Goal: Task Accomplishment & Management: Manage account settings

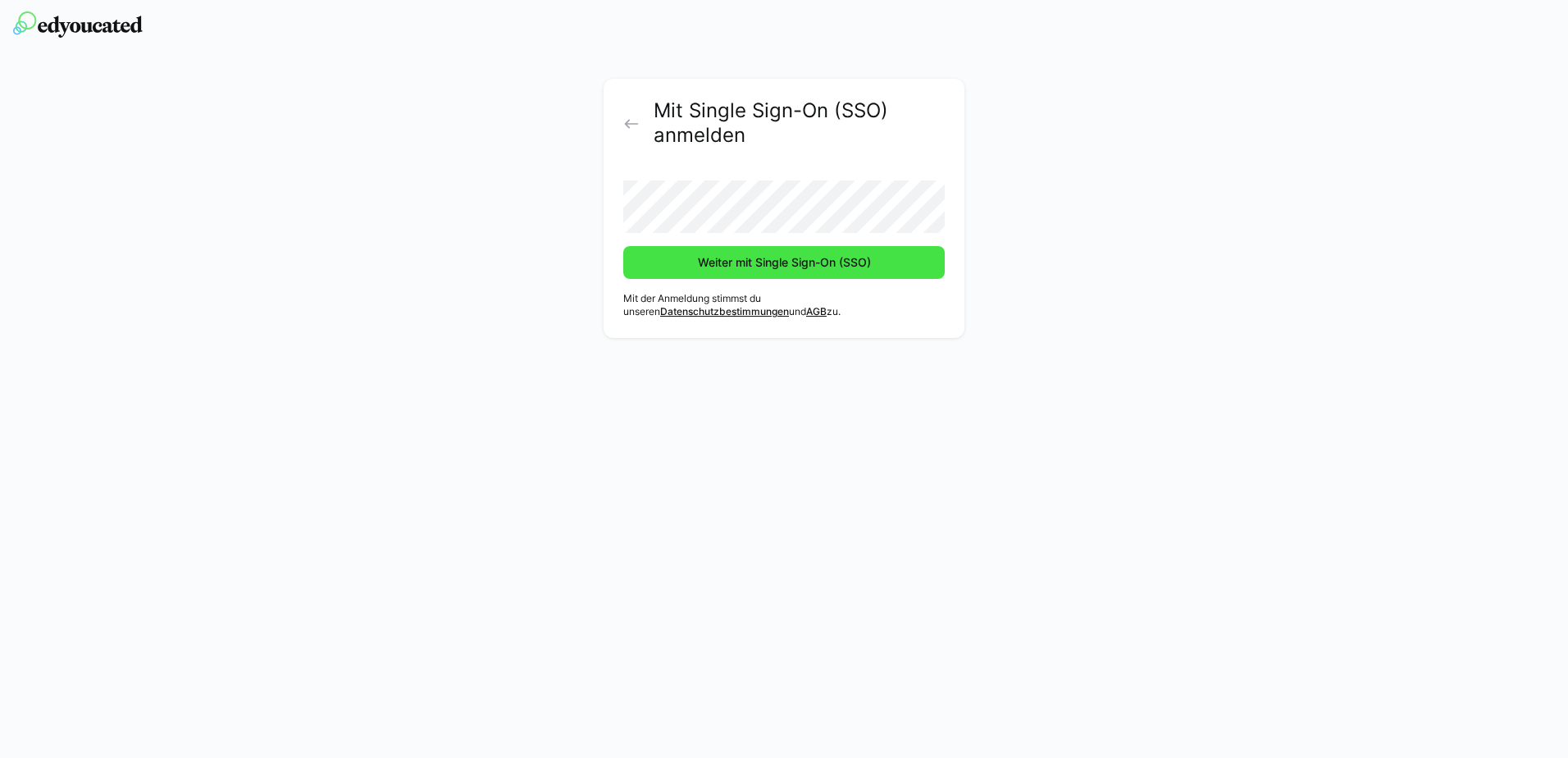
click at [771, 269] on span "Weiter mit Single Sign-On (SSO)" at bounding box center [784, 263] width 178 height 16
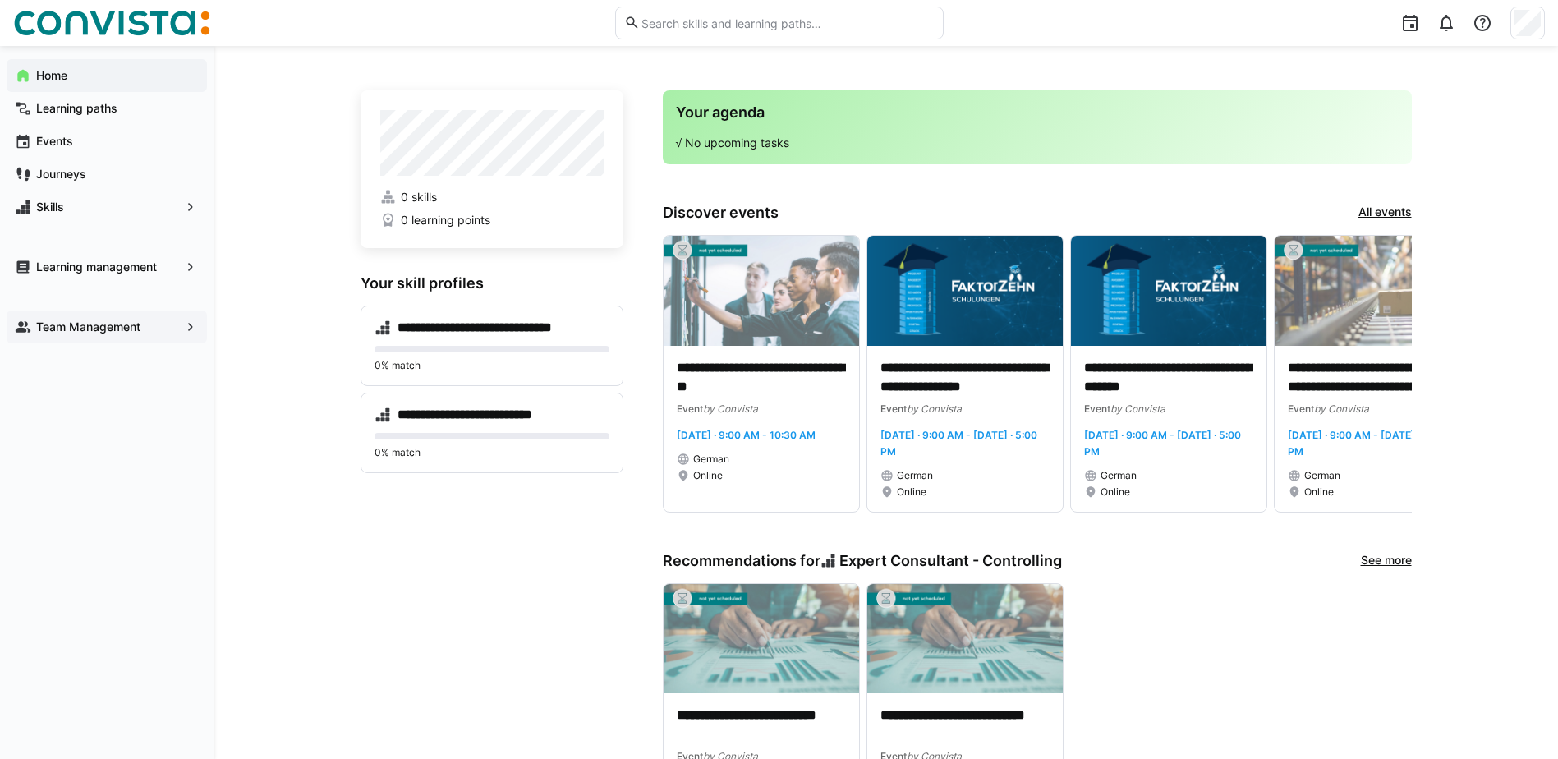
click at [148, 328] on span "Team Management" at bounding box center [107, 327] width 146 height 16
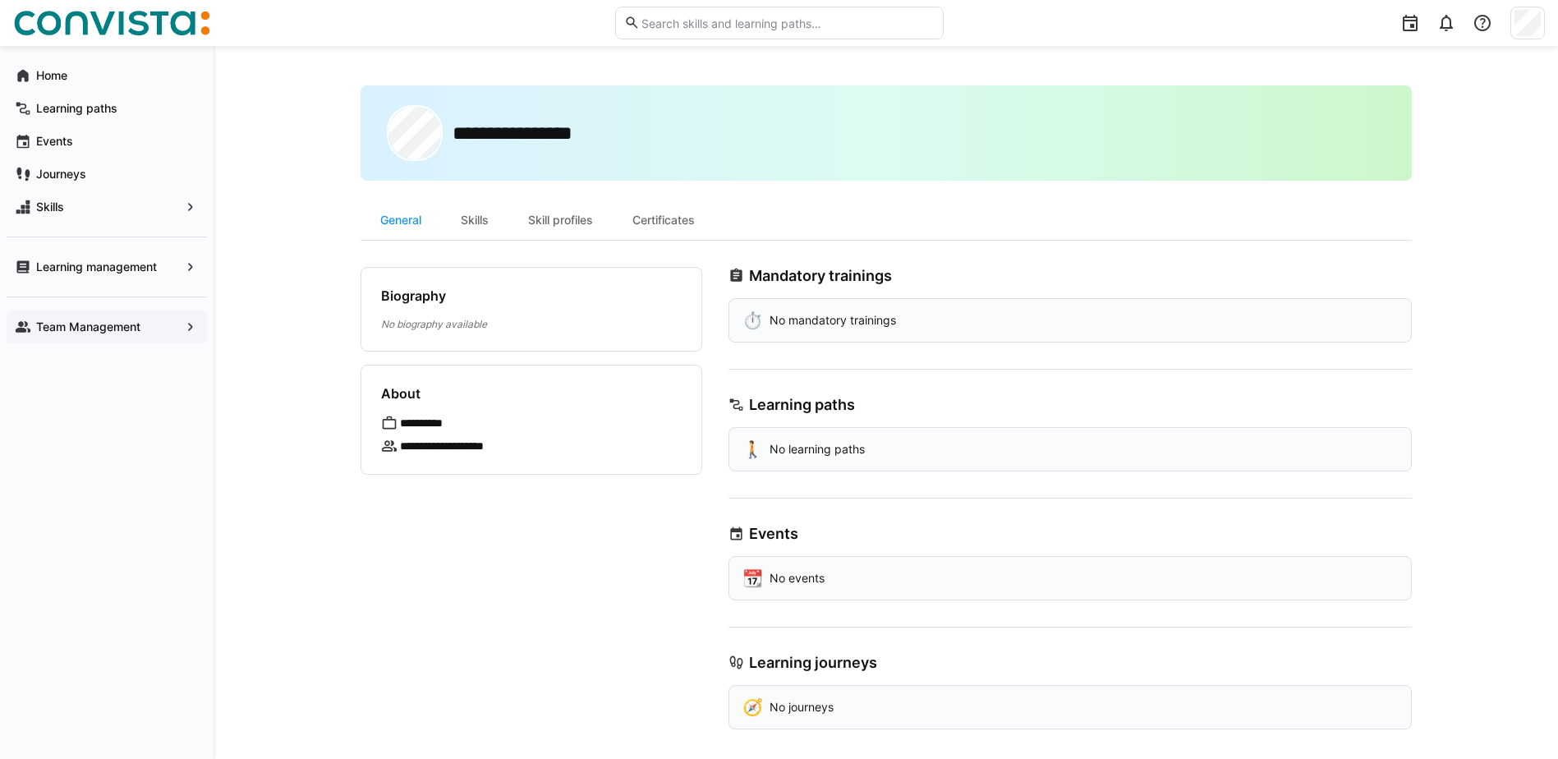
click at [0, 0] on app-navigation-label "Team Management" at bounding box center [0, 0] width 0 height 0
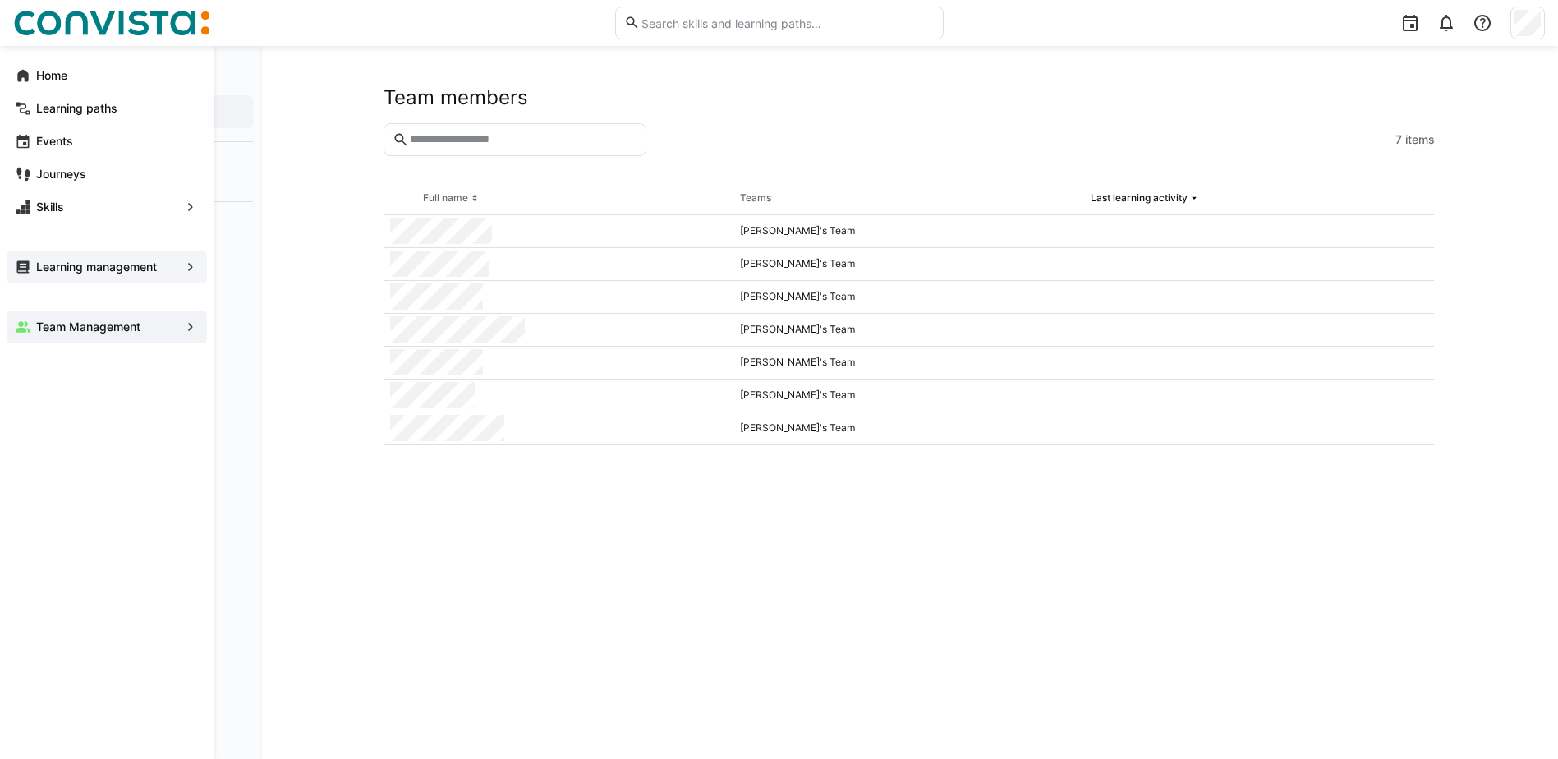
click at [25, 277] on div "Learning management" at bounding box center [107, 266] width 200 height 33
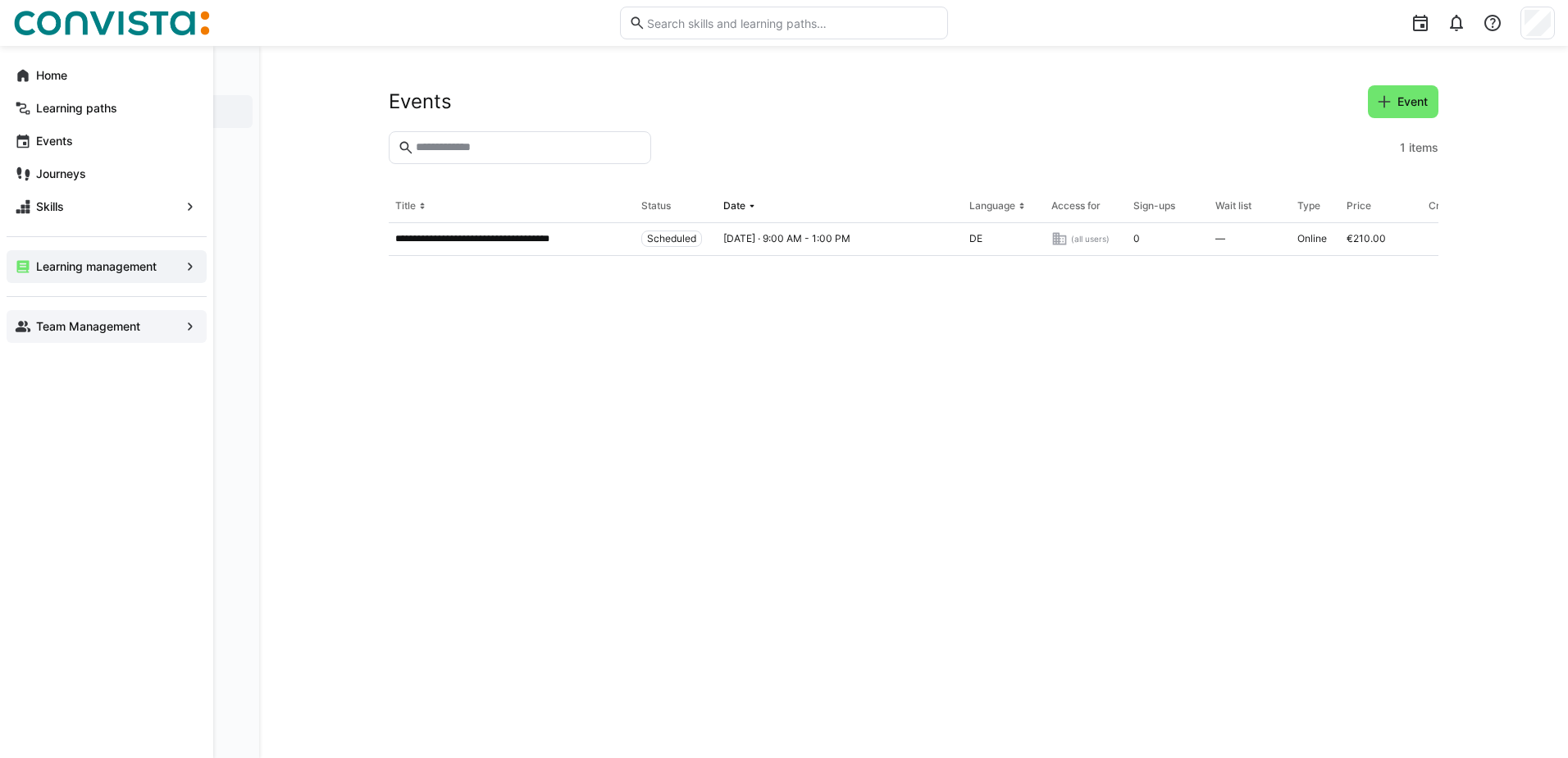
click at [195, 263] on eds-icon at bounding box center [190, 267] width 16 height 16
click at [163, 209] on span "Skills" at bounding box center [107, 207] width 146 height 16
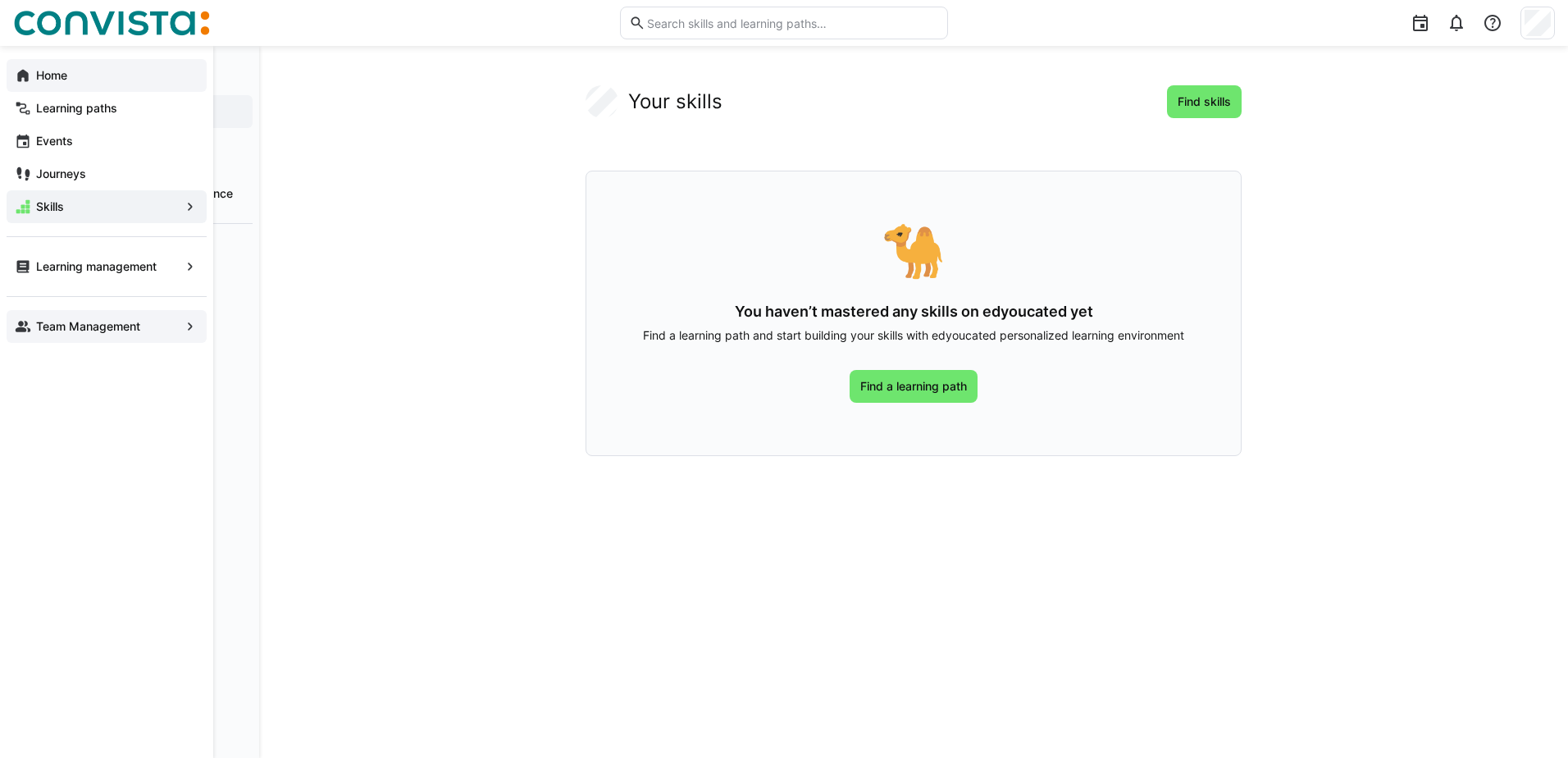
click at [28, 76] on eds-icon at bounding box center [23, 75] width 16 height 16
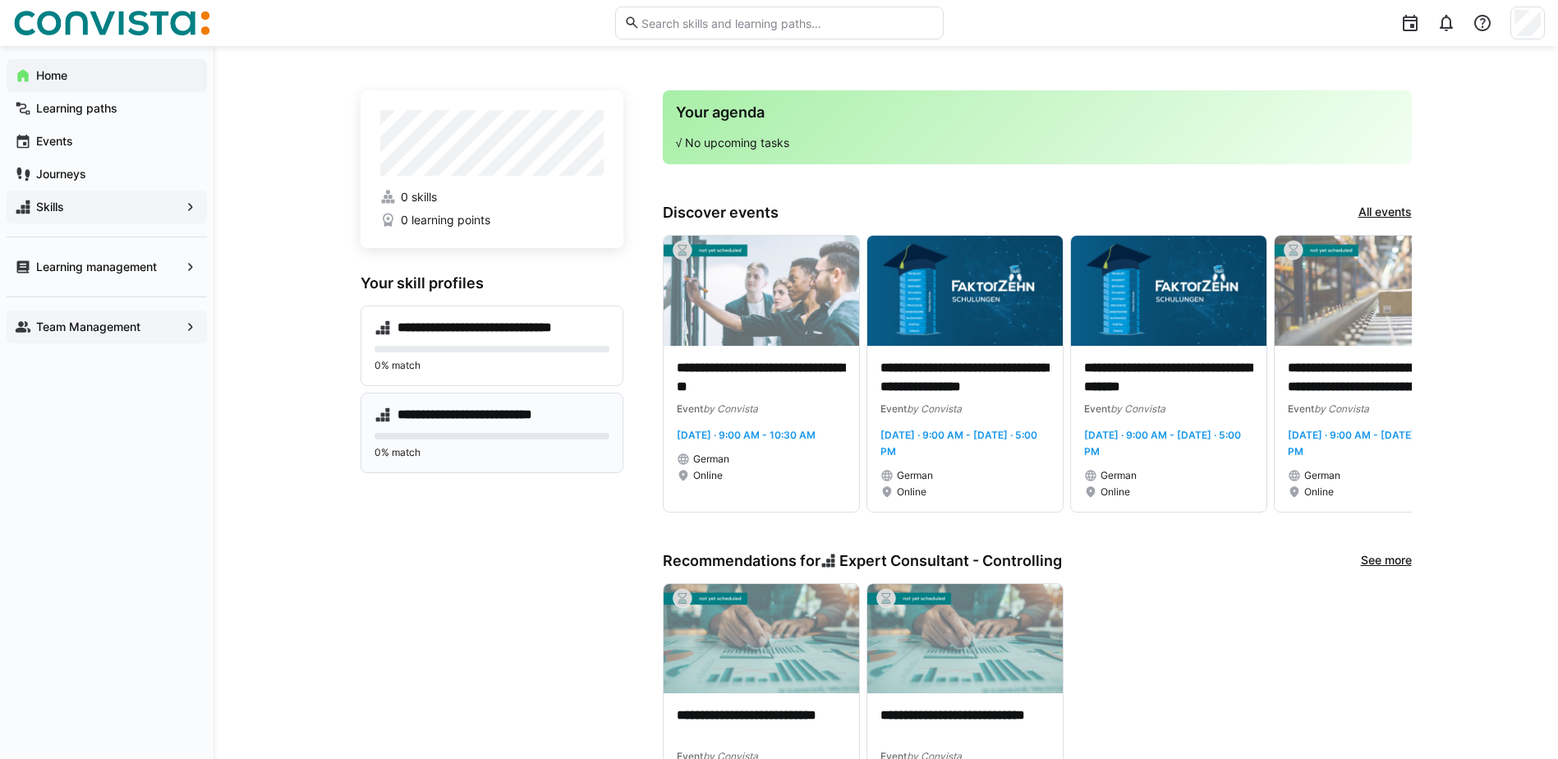
click at [506, 409] on h4 "**********" at bounding box center [487, 415] width 178 height 16
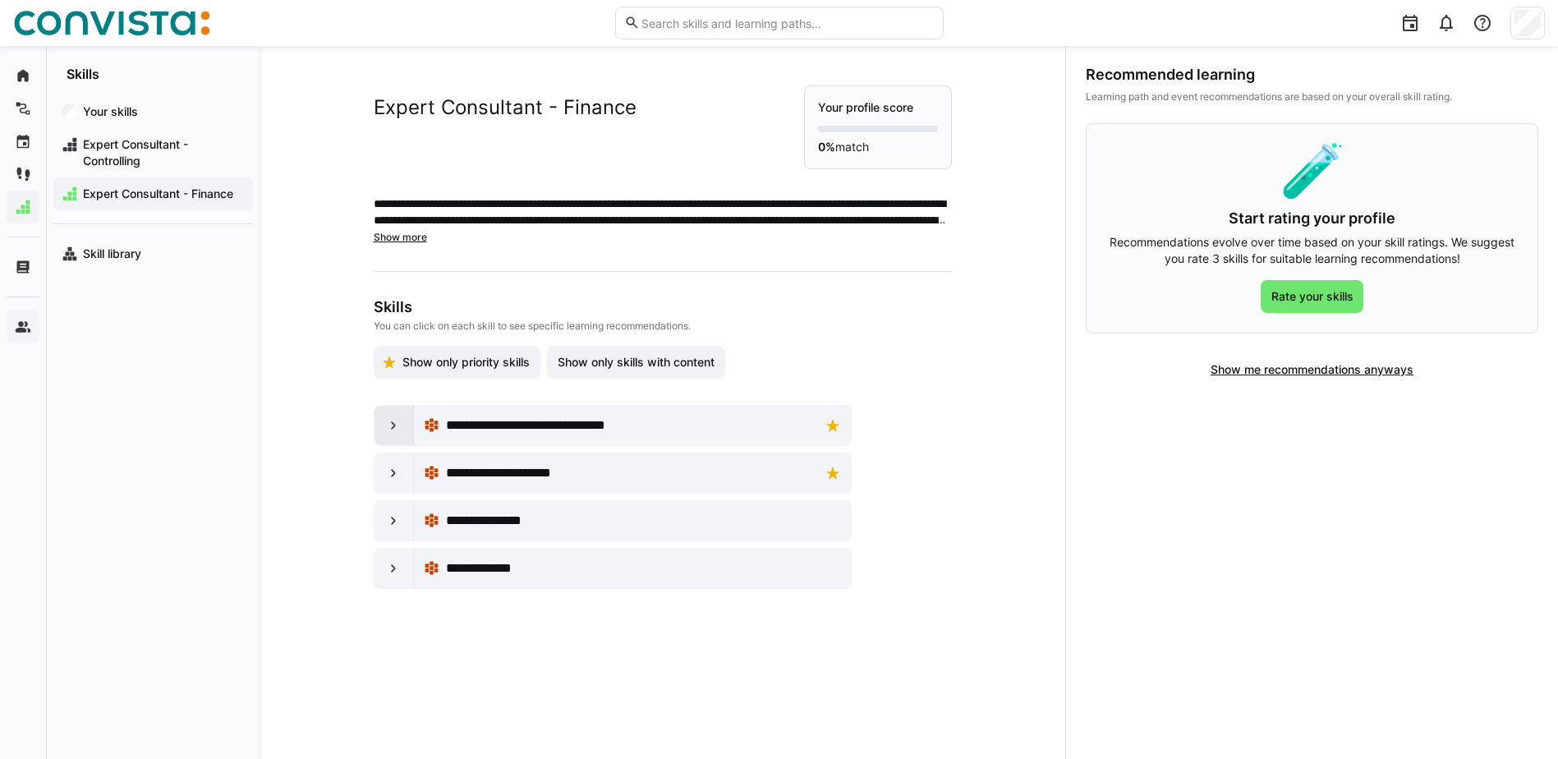
click at [392, 424] on eds-icon at bounding box center [393, 425] width 16 height 16
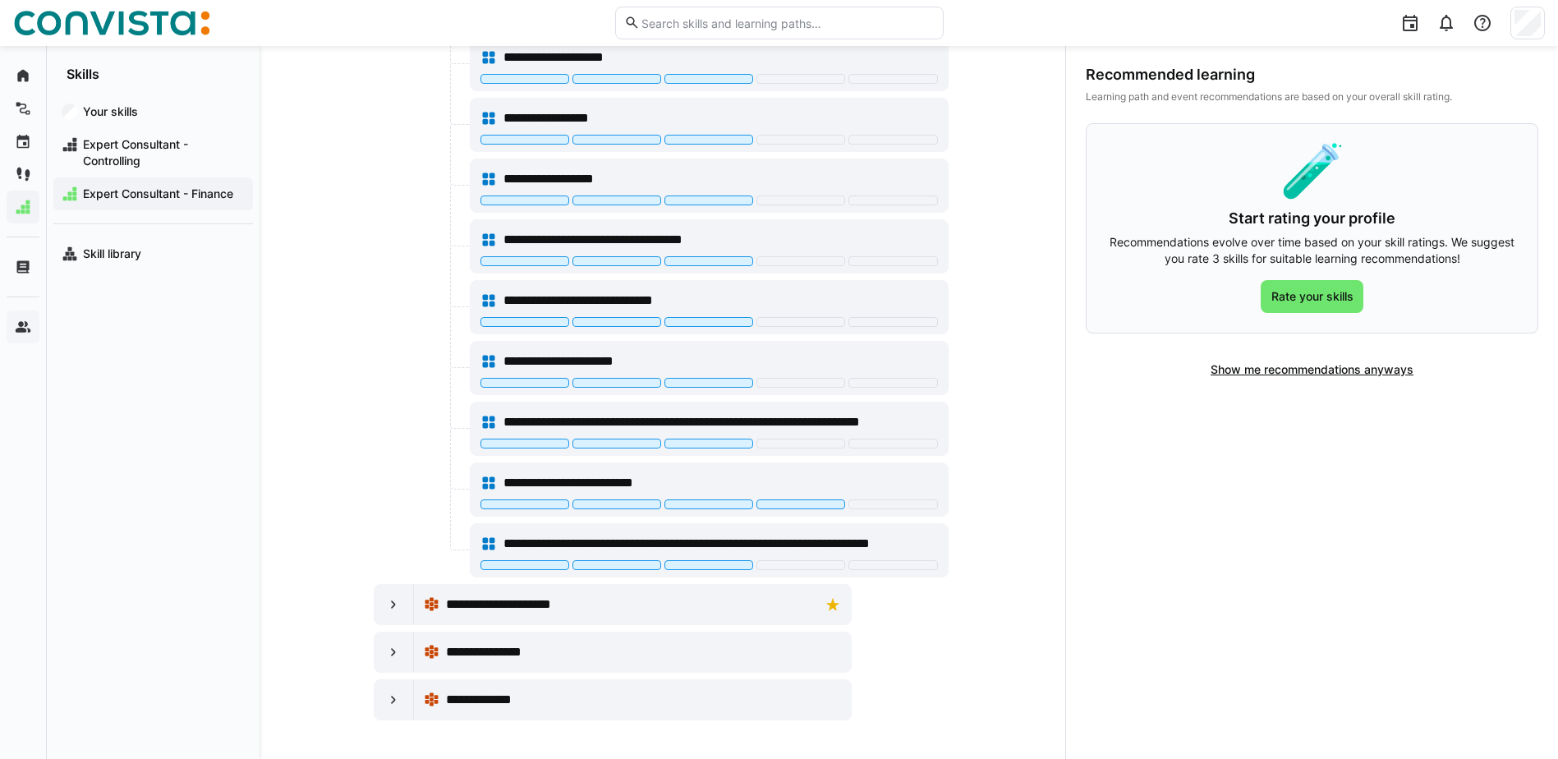
scroll to position [1875, 0]
click at [385, 700] on eds-icon at bounding box center [393, 699] width 16 height 16
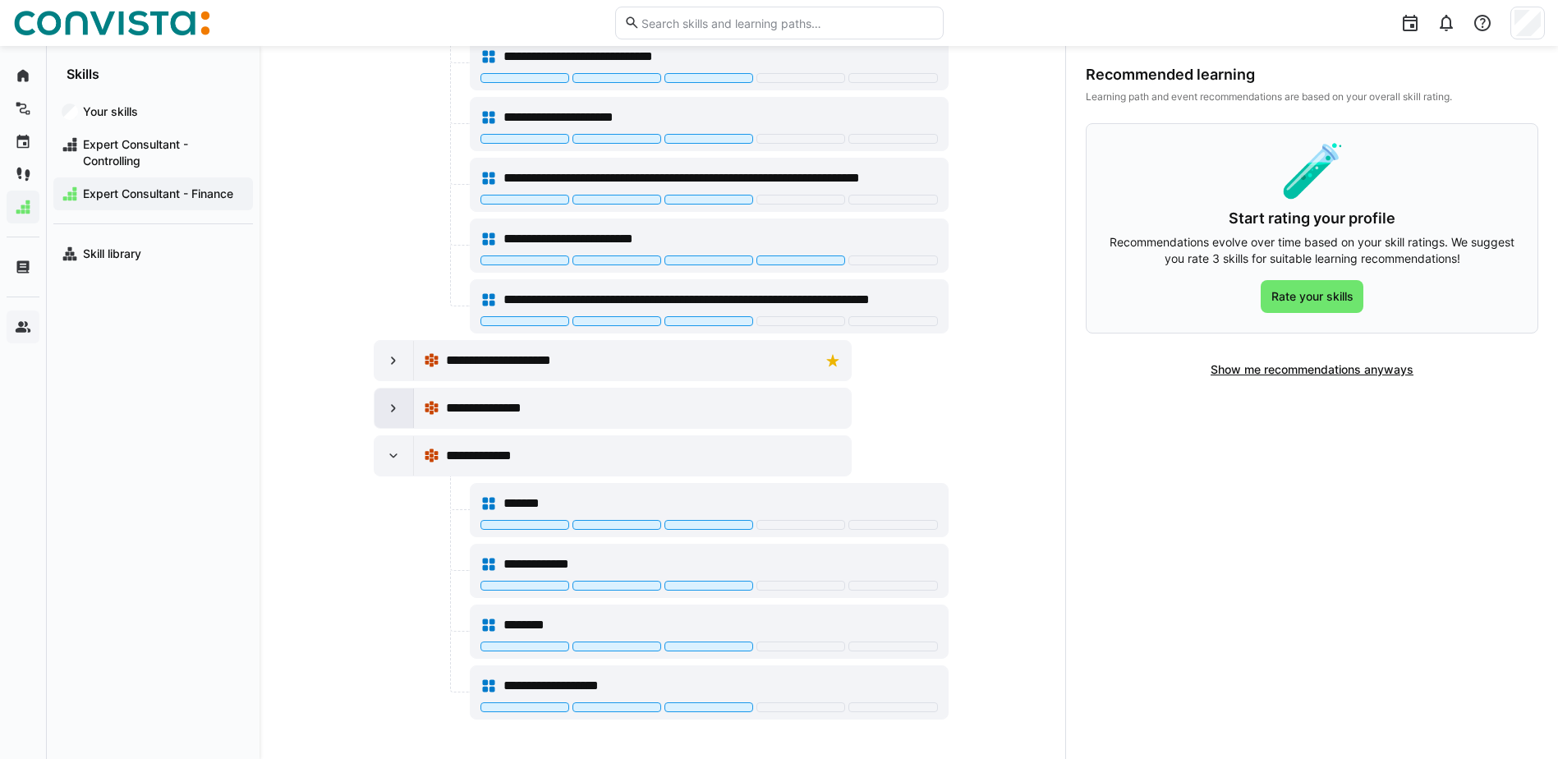
click at [389, 410] on eds-icon at bounding box center [393, 408] width 16 height 16
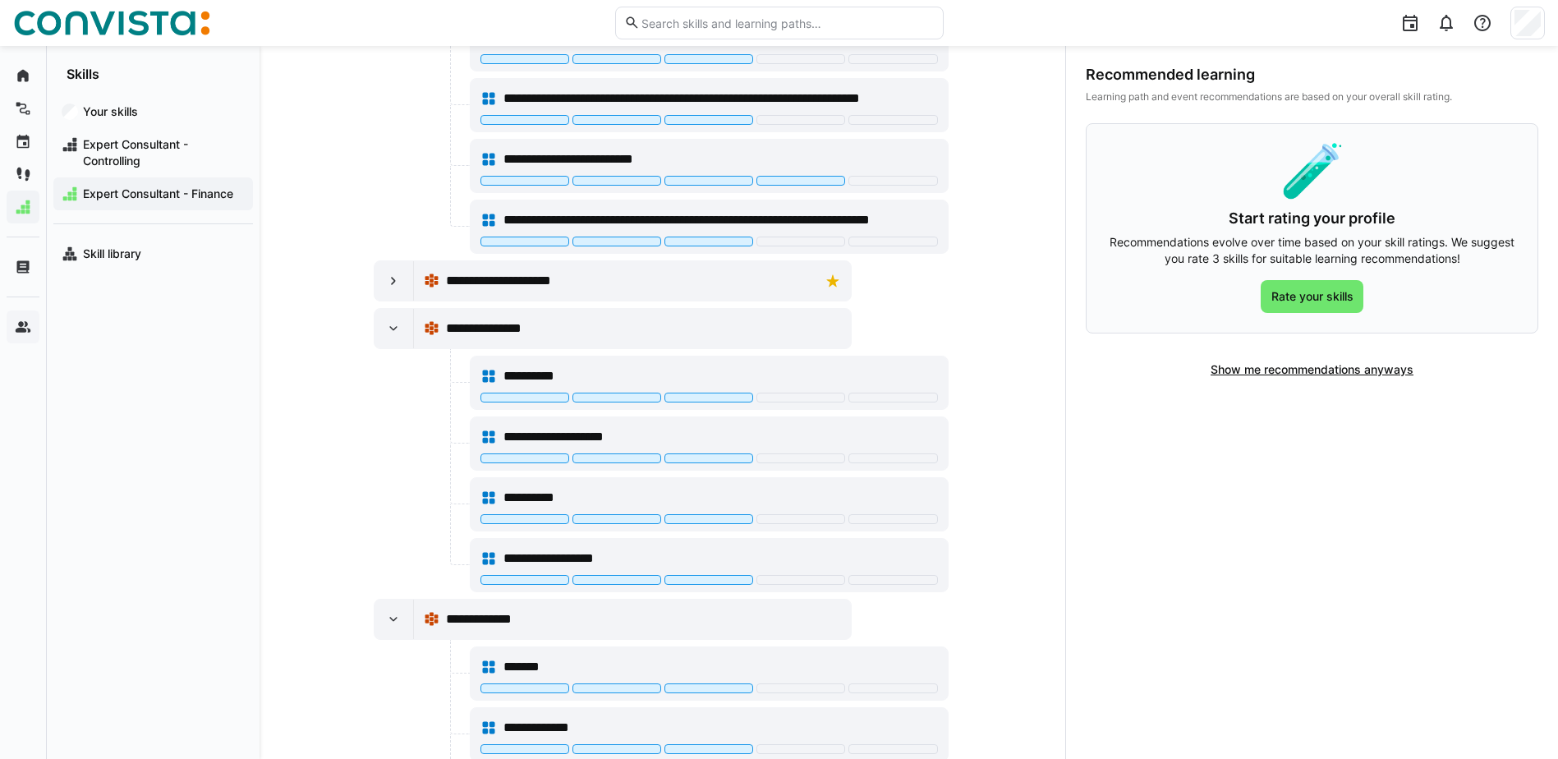
scroll to position [2197, 0]
click at [390, 278] on eds-icon at bounding box center [393, 281] width 16 height 16
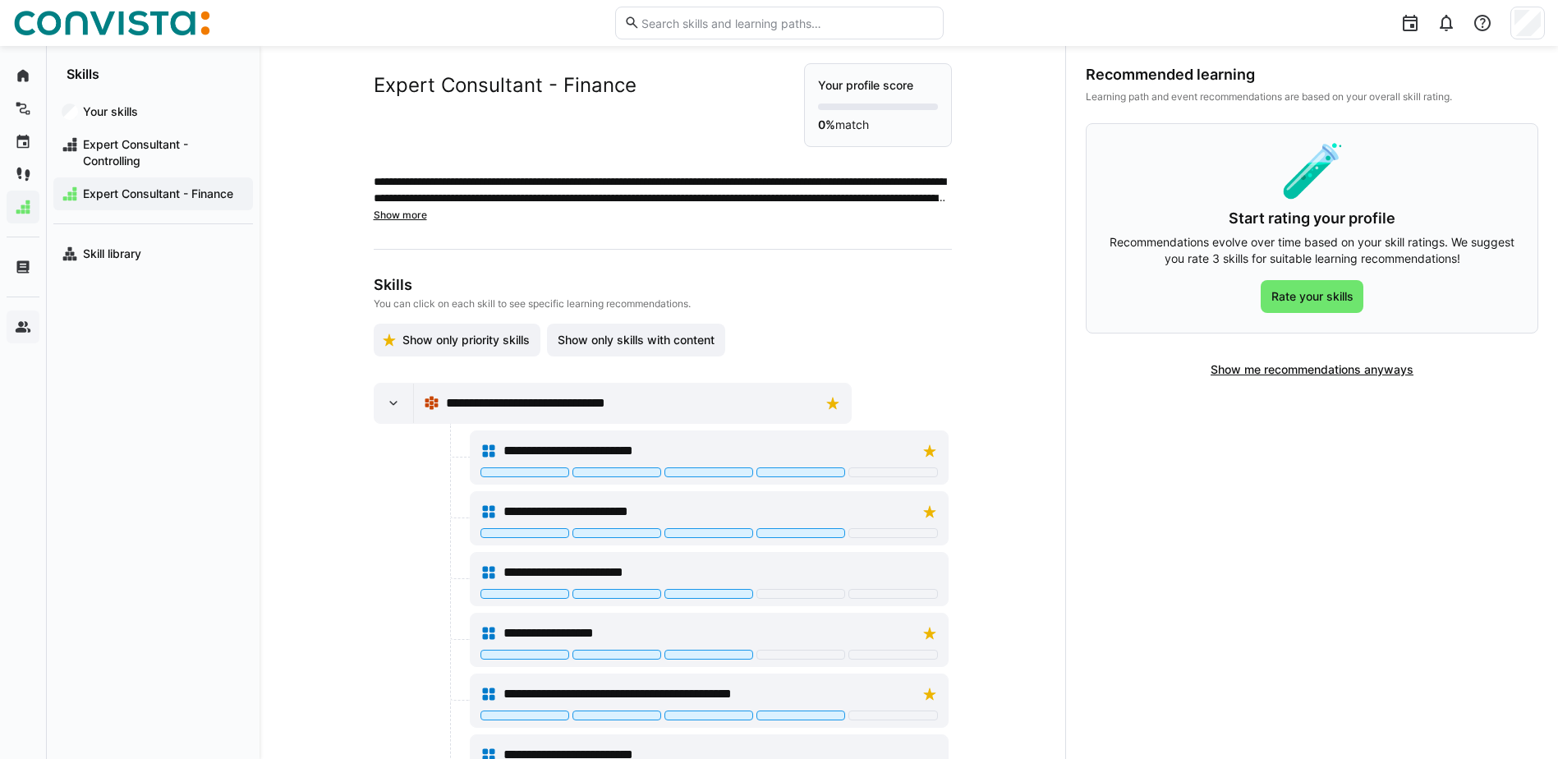
scroll to position [0, 0]
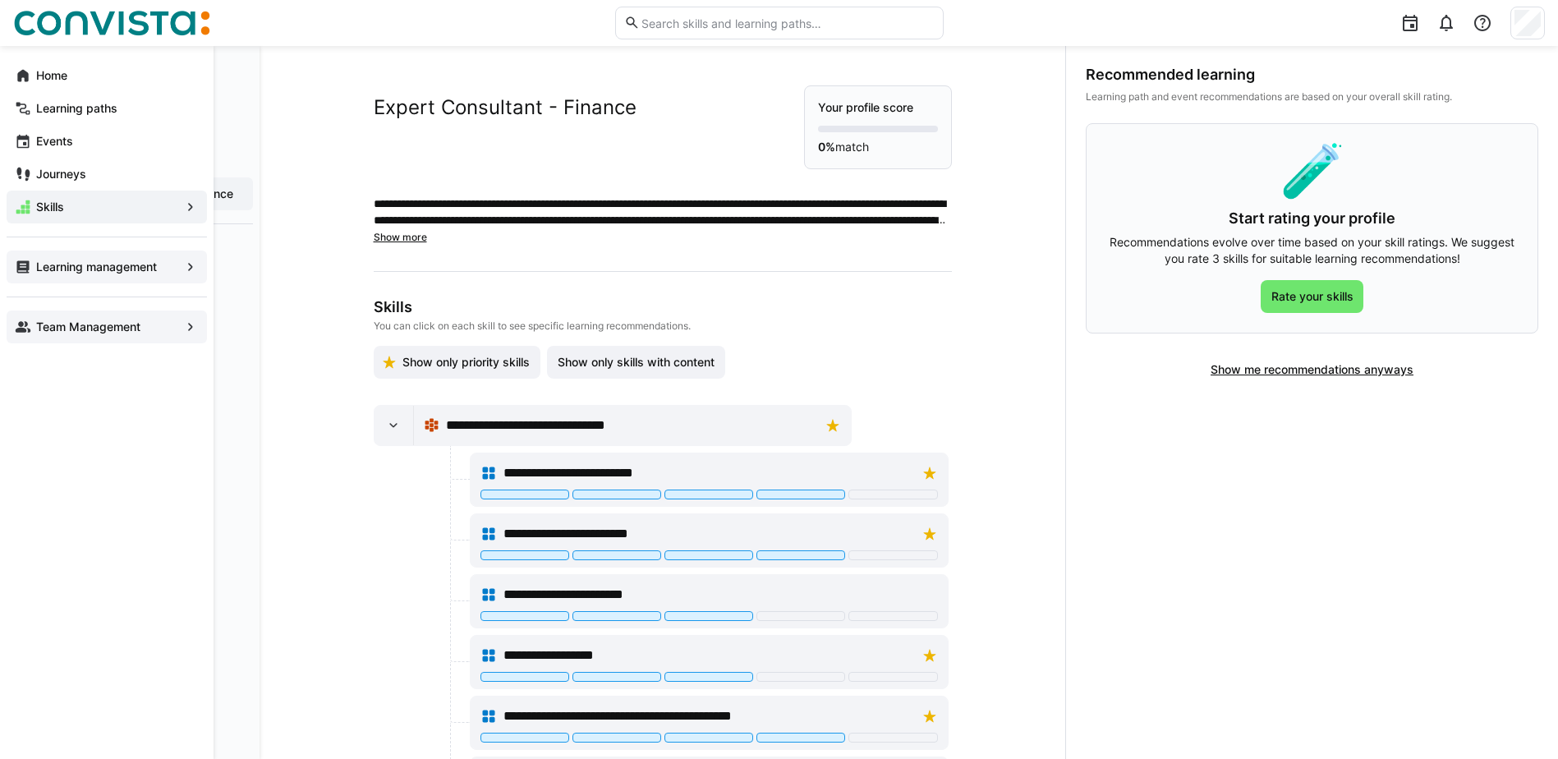
click at [129, 274] on span "Learning management" at bounding box center [107, 267] width 146 height 16
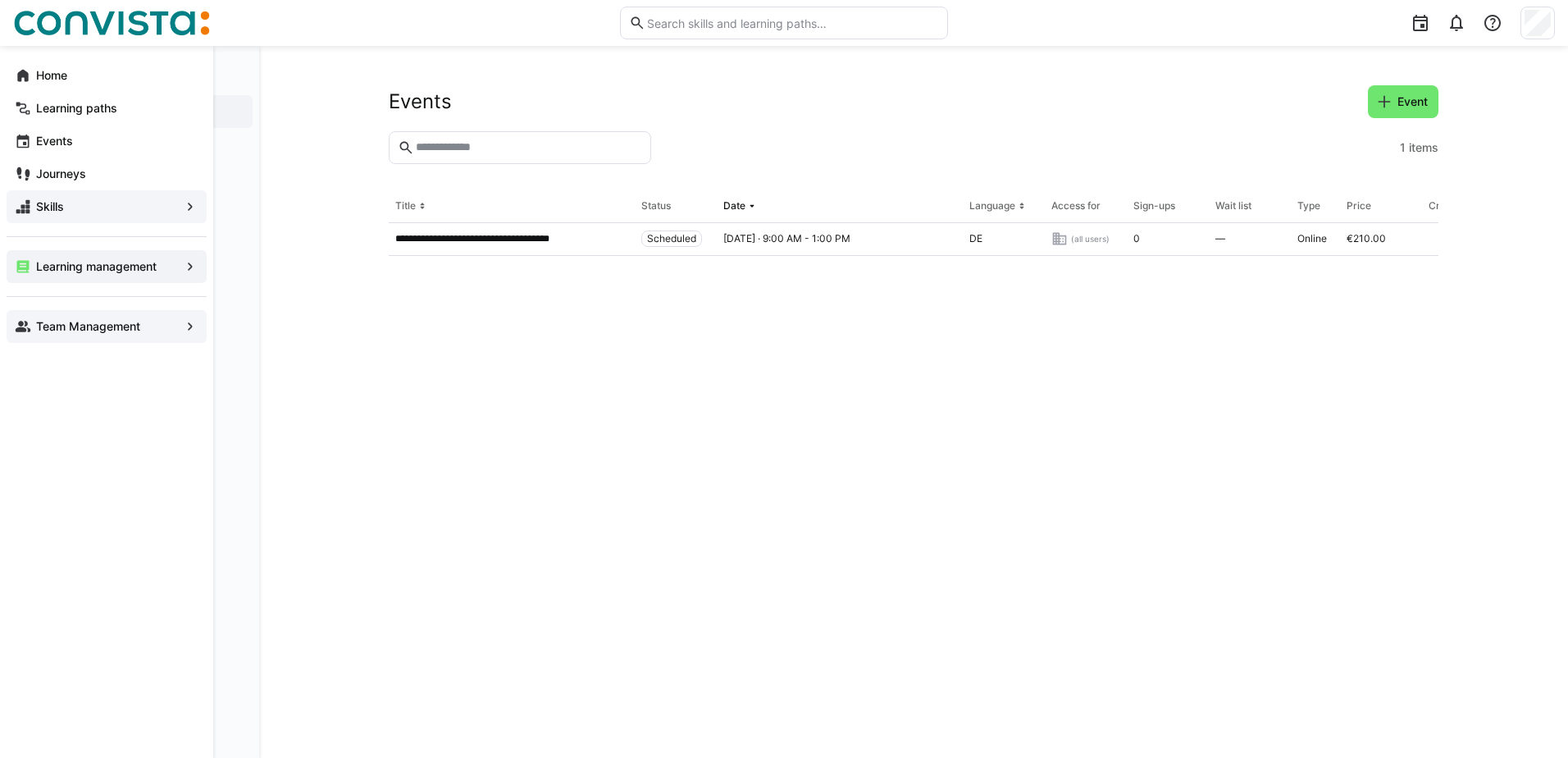
click at [181, 202] on div "Skills" at bounding box center [107, 207] width 200 height 33
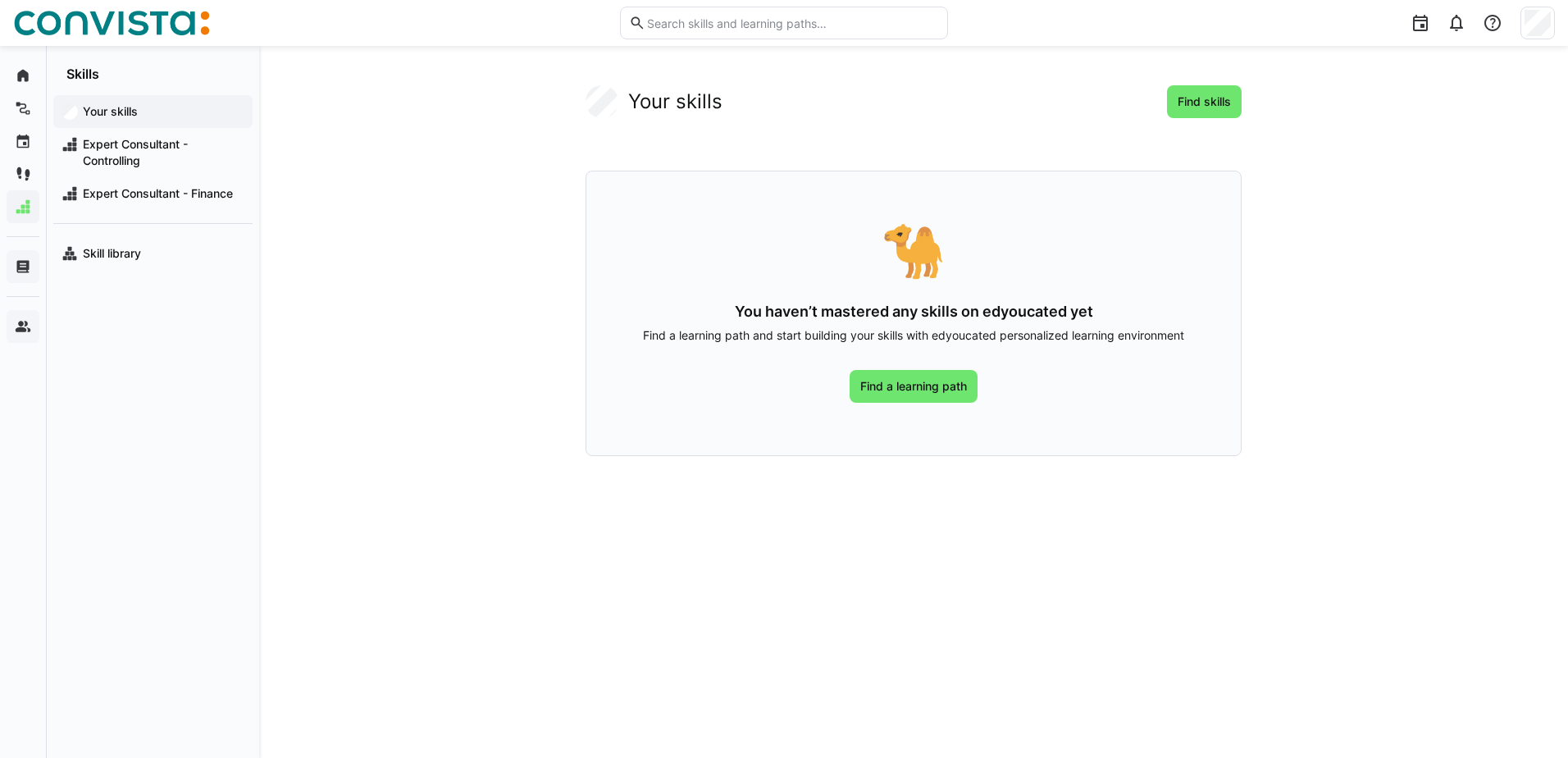
click at [0, 0] on app-navigation-label "Your skills" at bounding box center [0, 0] width 0 height 0
click at [0, 0] on app-navigation-label "Skill library" at bounding box center [0, 0] width 0 height 0
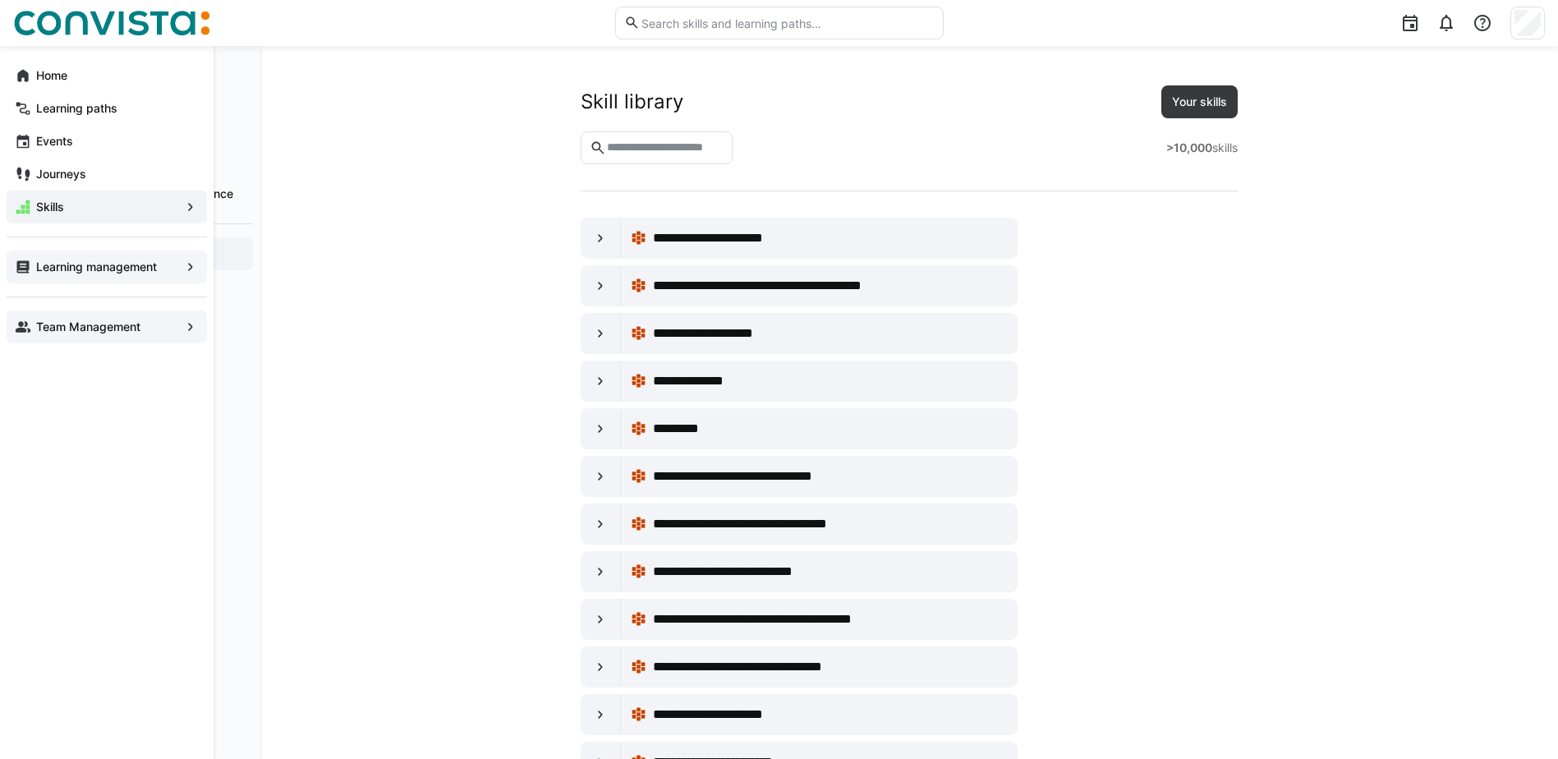
click at [0, 0] on app-navigation-label "Learning management" at bounding box center [0, 0] width 0 height 0
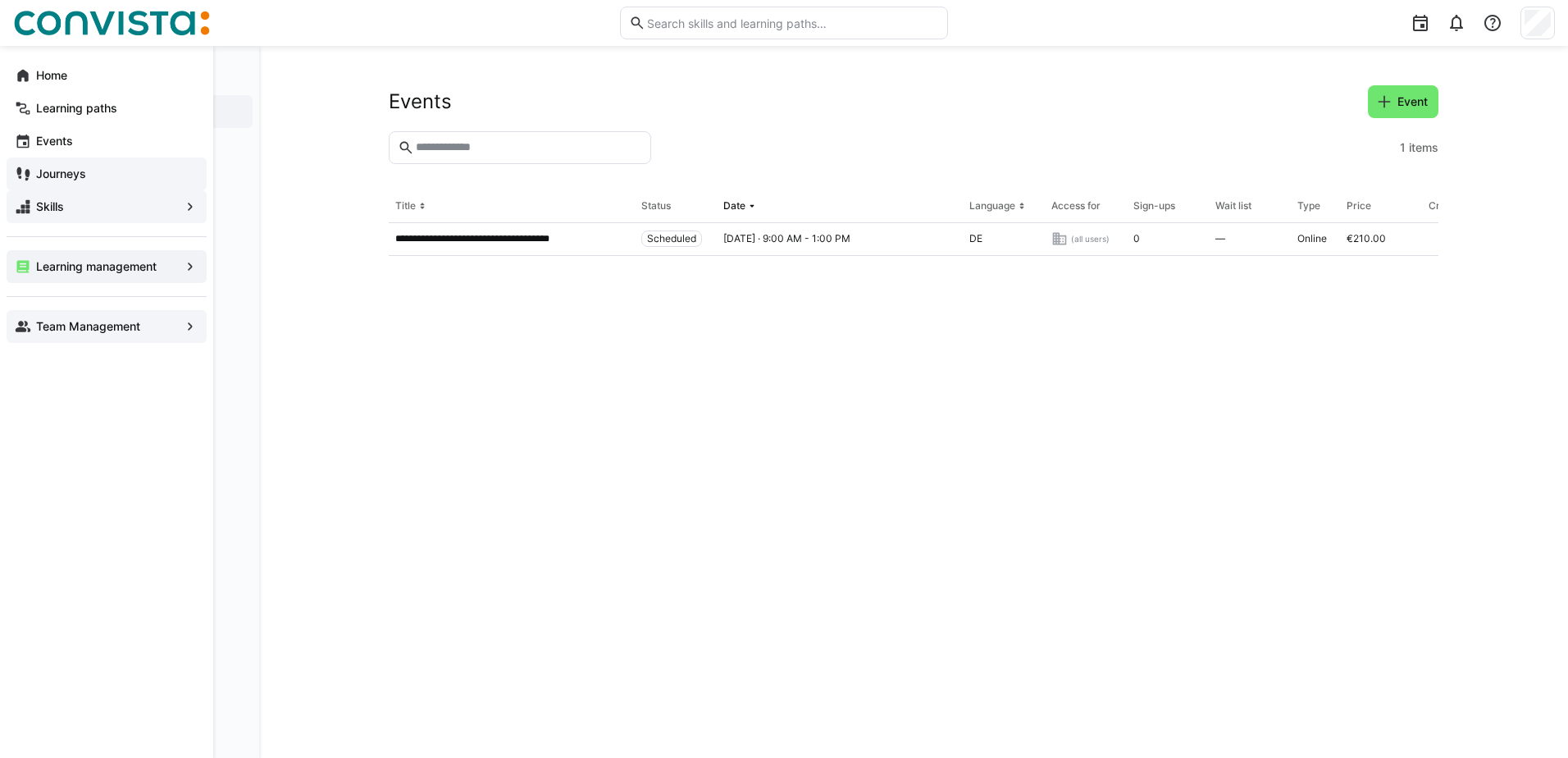
click at [0, 0] on app-navigation-label "Journeys" at bounding box center [0, 0] width 0 height 0
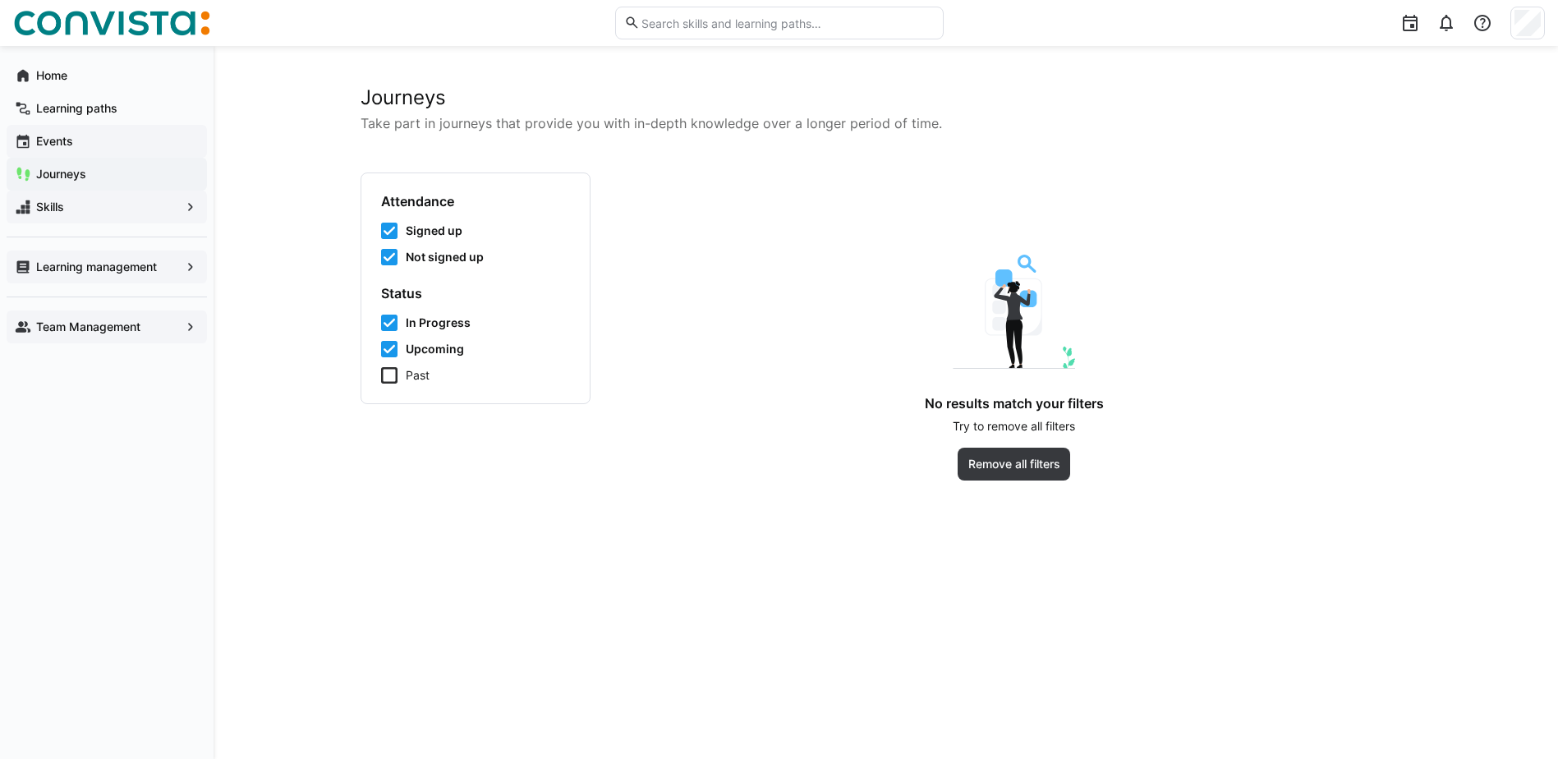
click at [0, 0] on app-navigation-label "Events" at bounding box center [0, 0] width 0 height 0
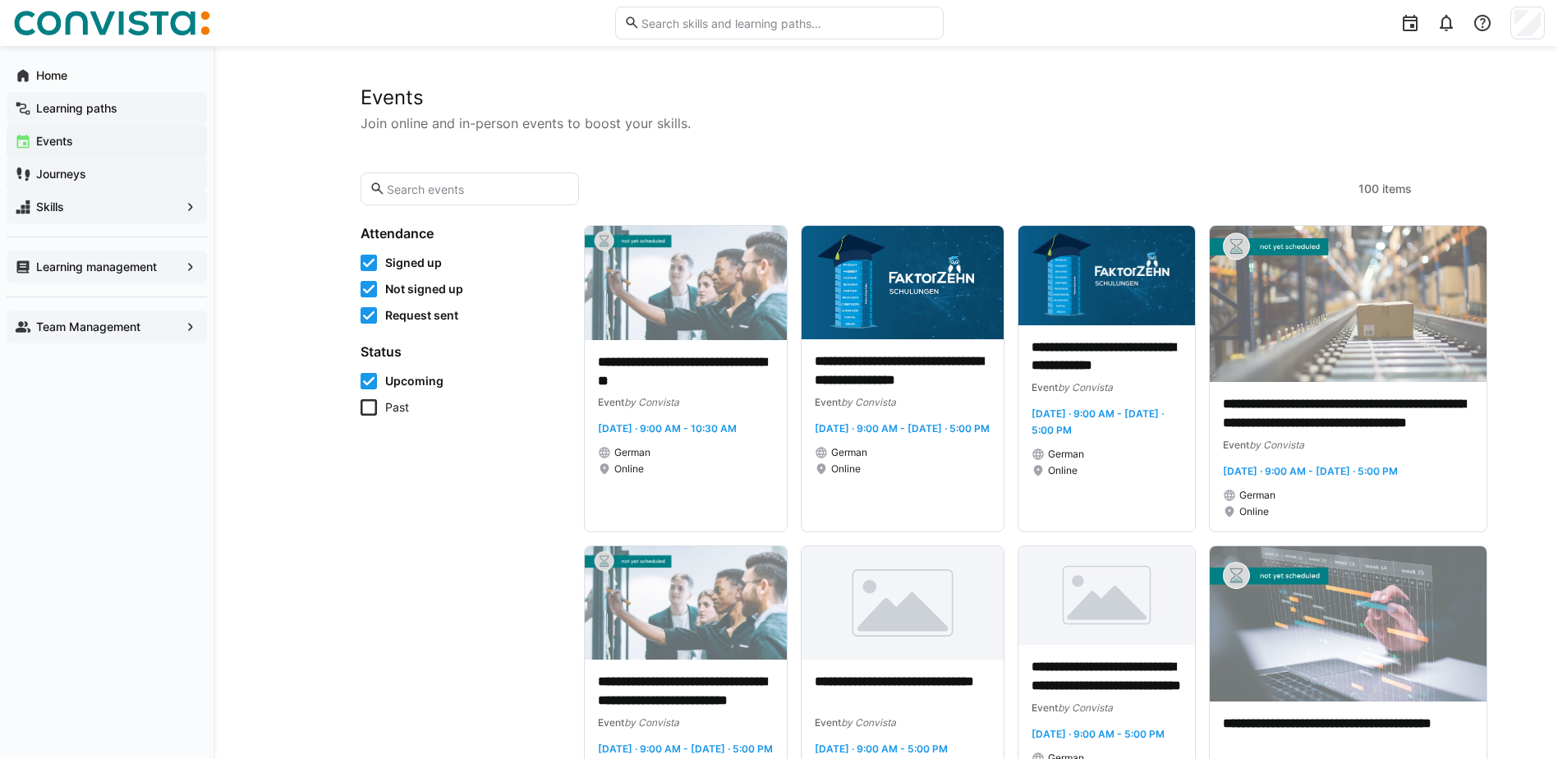
click at [0, 0] on app-navigation-label "Learning paths" at bounding box center [0, 0] width 0 height 0
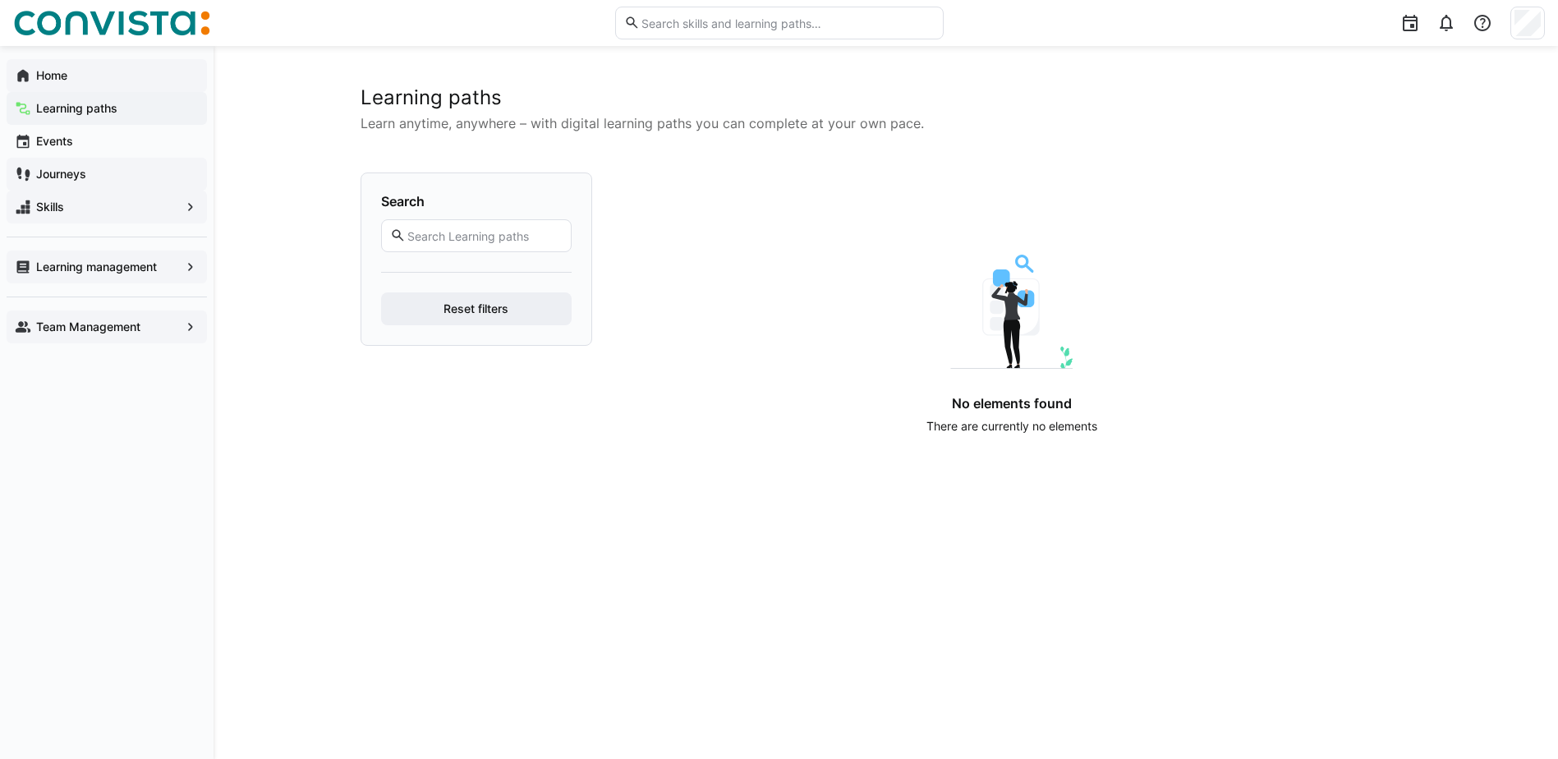
click at [0, 0] on app-navigation-label "Home" at bounding box center [0, 0] width 0 height 0
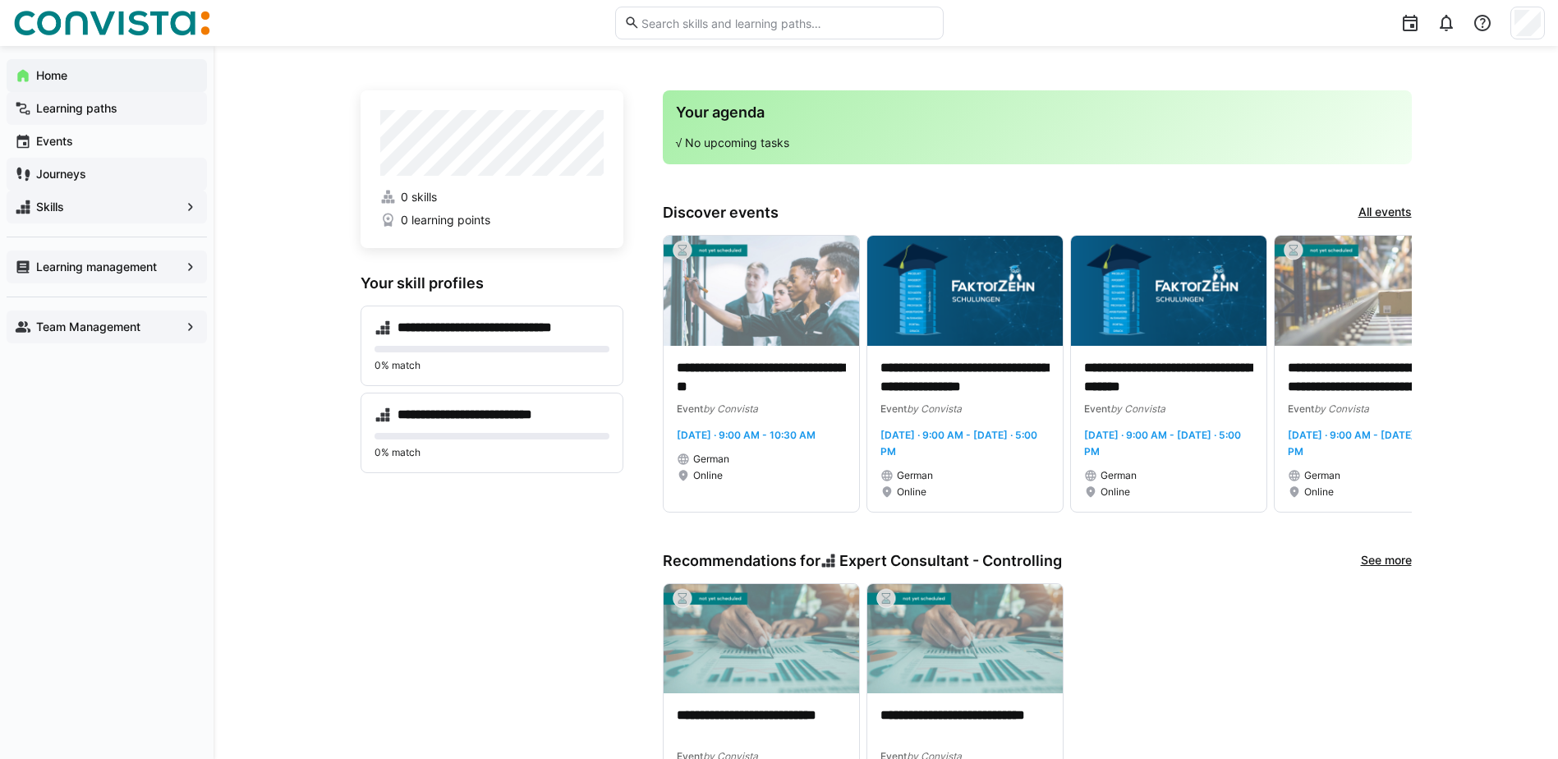
click at [0, 0] on app-navigation-label "Learning paths" at bounding box center [0, 0] width 0 height 0
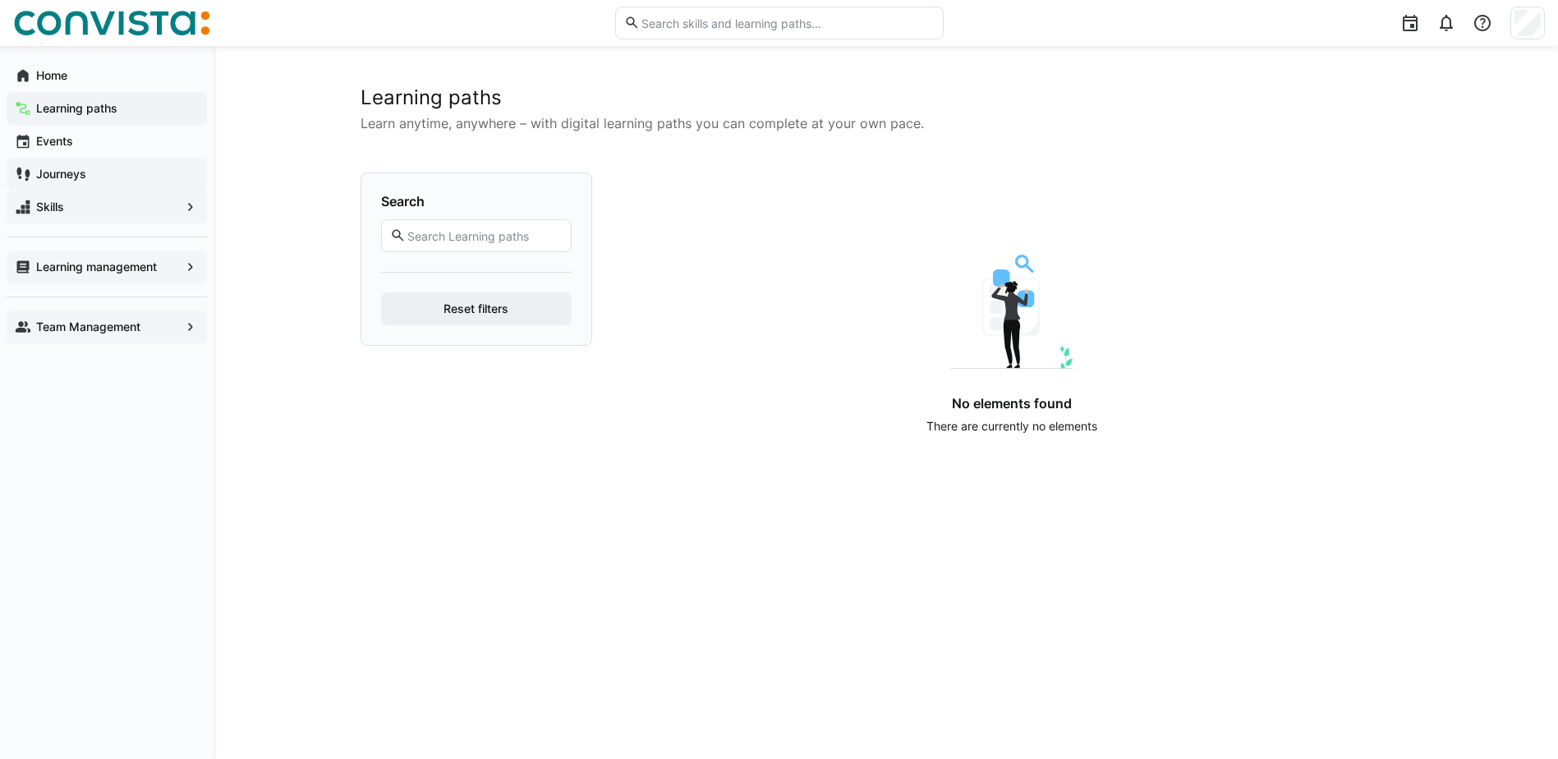
click at [78, 164] on div "Journeys" at bounding box center [107, 174] width 200 height 33
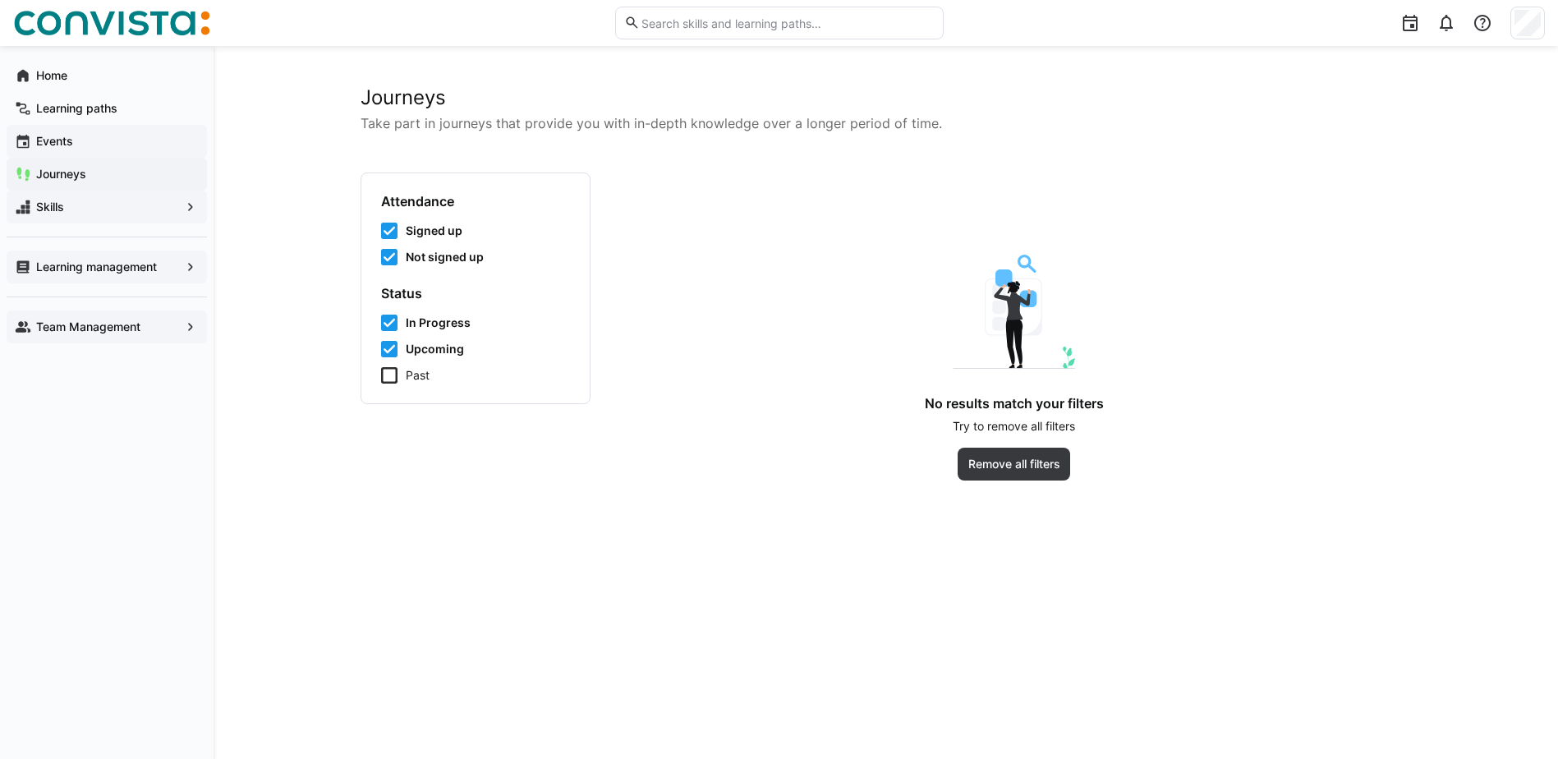
click at [76, 148] on span "Events" at bounding box center [116, 141] width 165 height 16
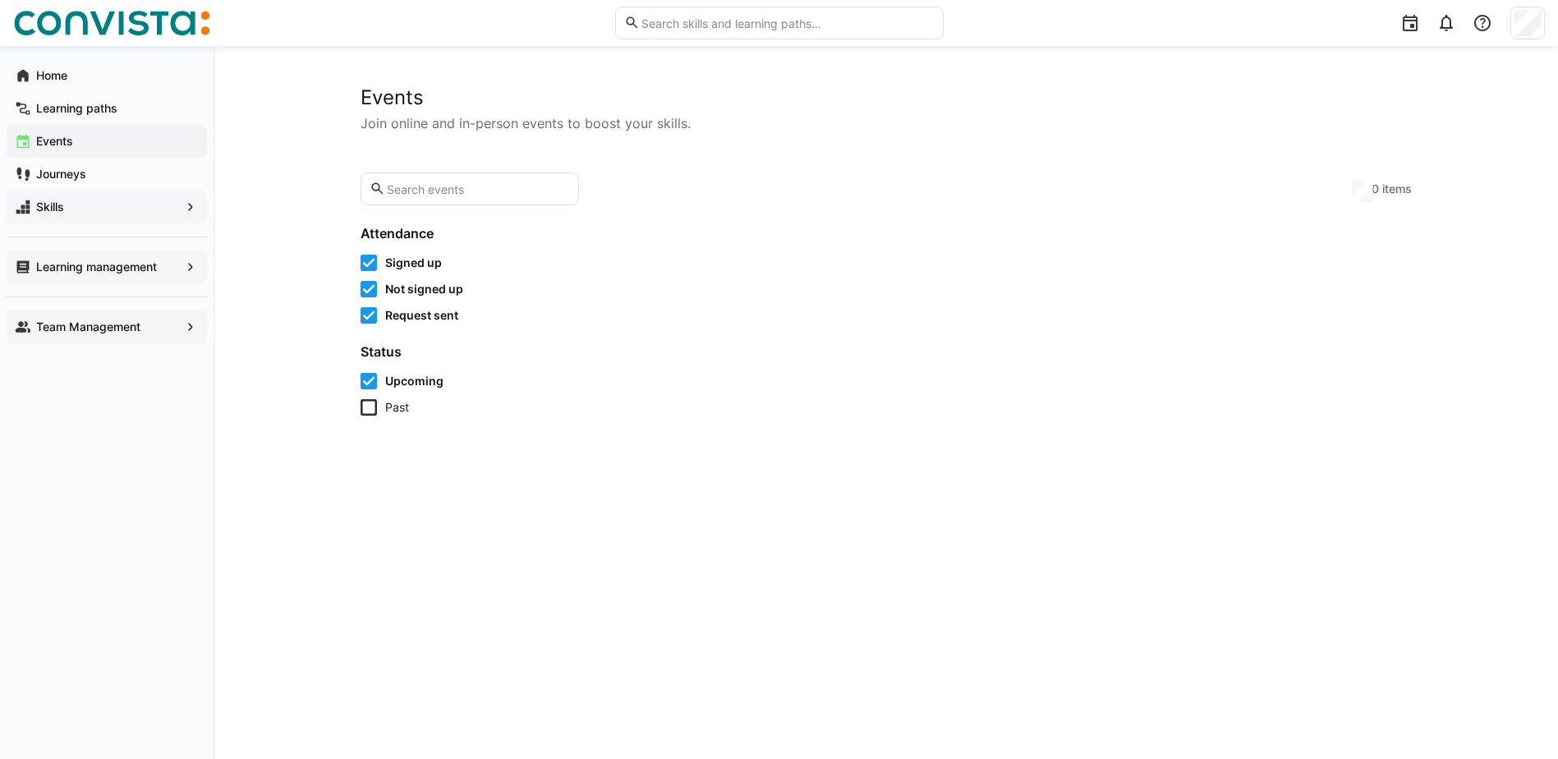
click at [73, 198] on div "Skills" at bounding box center [107, 207] width 200 height 33
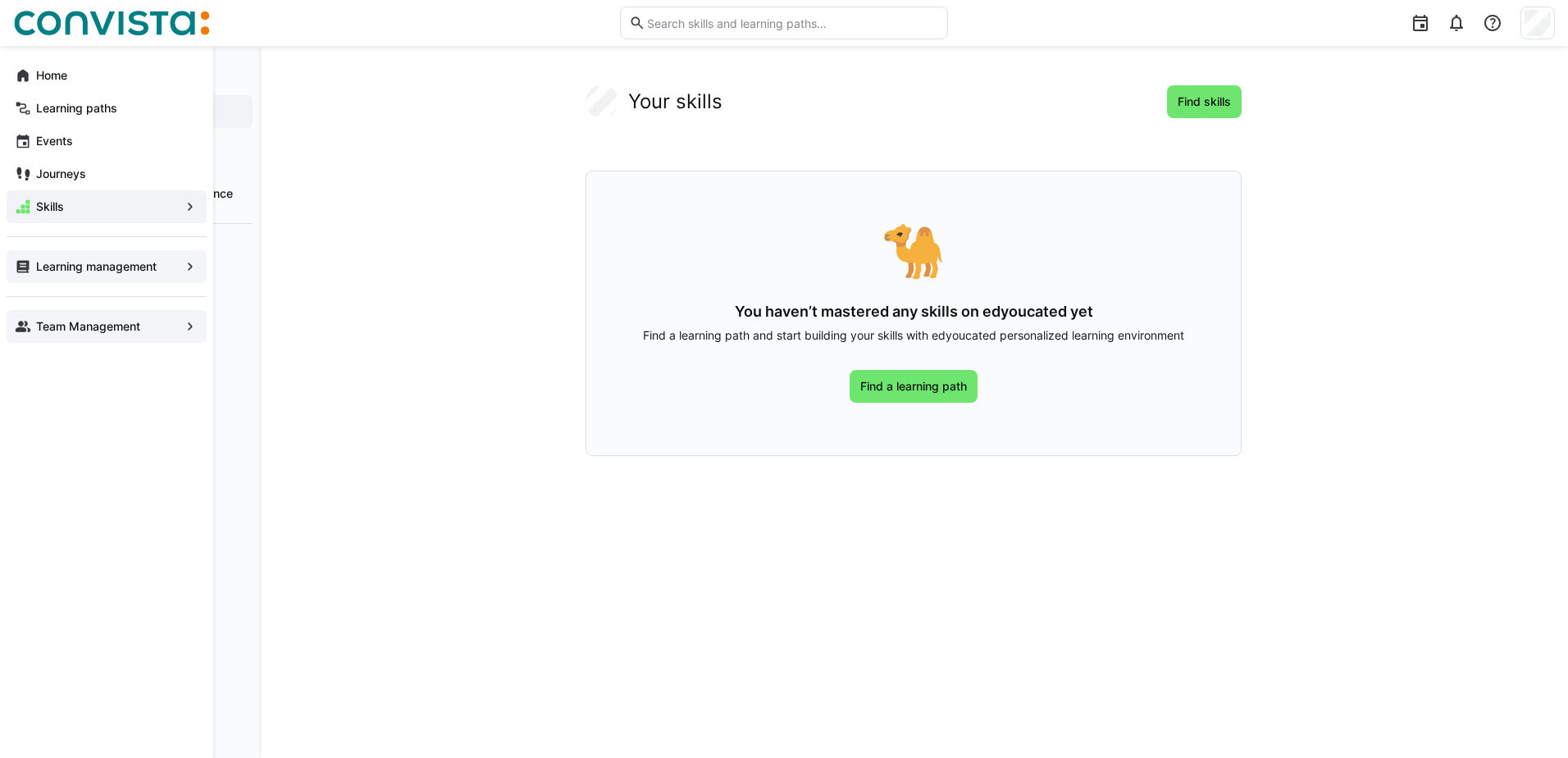
click at [179, 211] on span "Skills" at bounding box center [107, 207] width 146 height 16
click at [195, 209] on eds-icon at bounding box center [190, 207] width 16 height 16
click at [118, 278] on div "Learning management" at bounding box center [107, 266] width 200 height 33
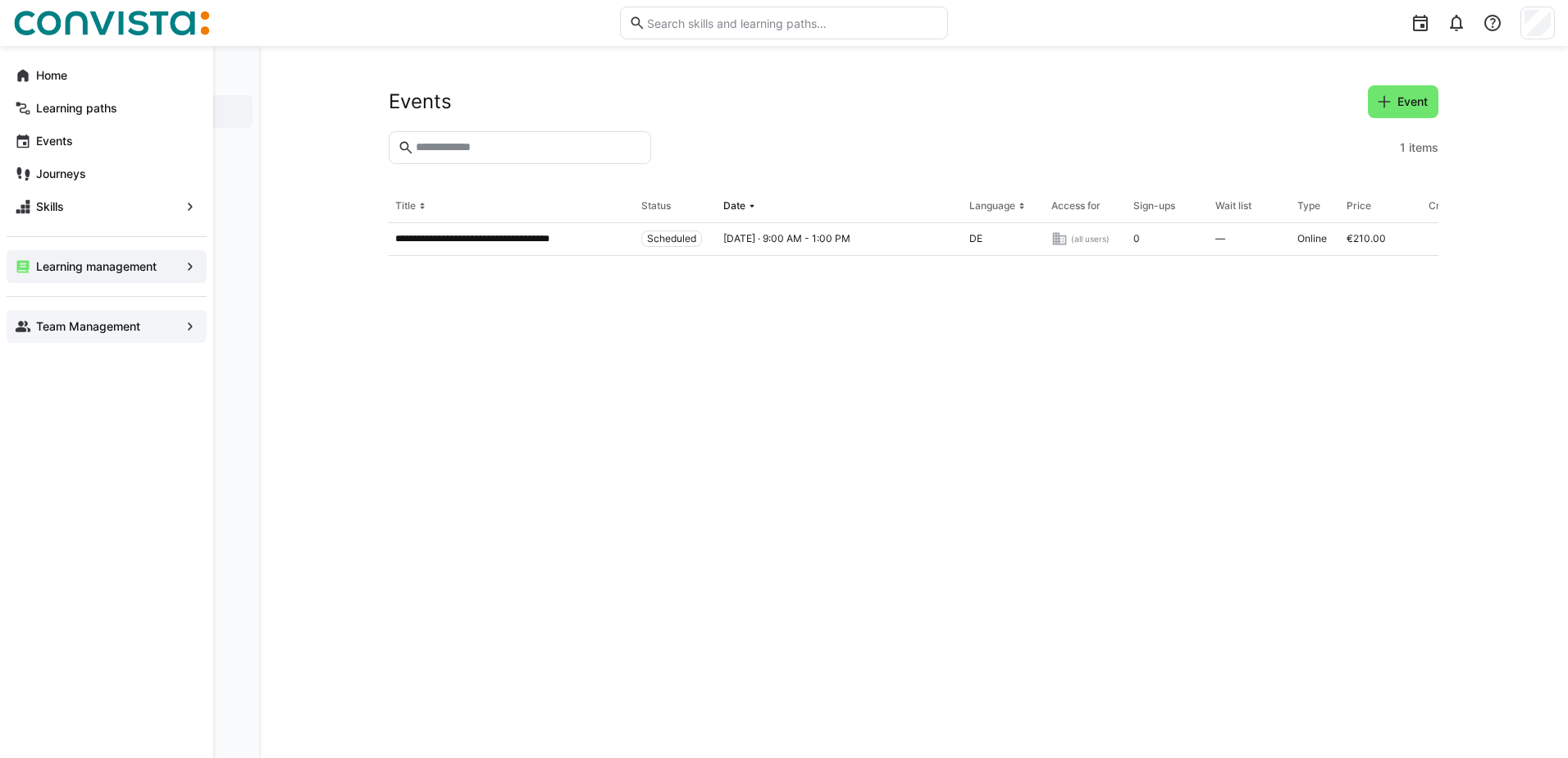
click at [34, 329] on span "Team Management" at bounding box center [107, 327] width 146 height 16
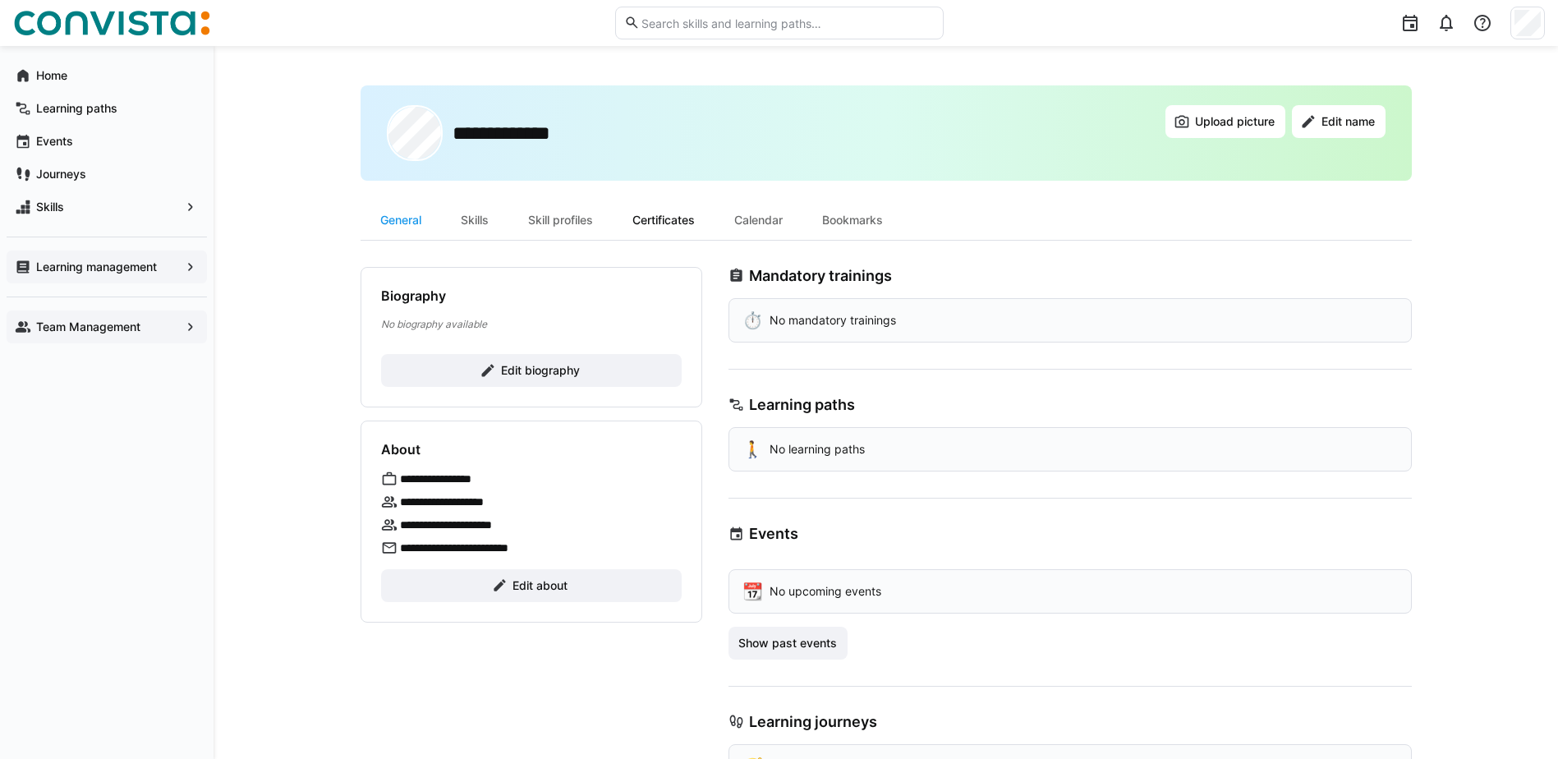
click at [649, 218] on div "Certificates" at bounding box center [664, 219] width 102 height 39
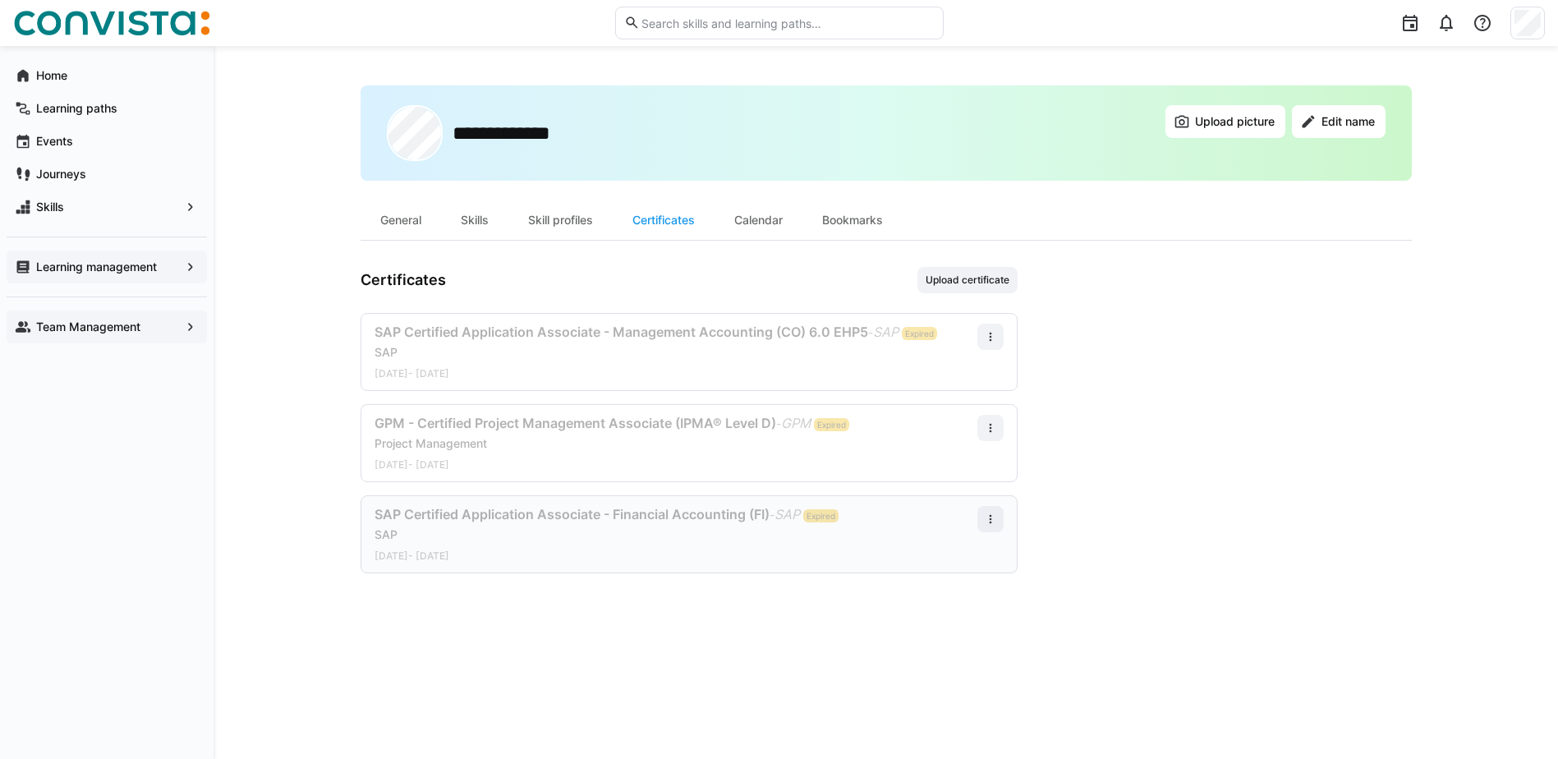
click at [893, 539] on div "SAP" at bounding box center [676, 534] width 603 height 16
click at [991, 520] on eds-icon at bounding box center [990, 518] width 13 height 13
click at [967, 599] on div "Edit" at bounding box center [970, 590] width 67 height 33
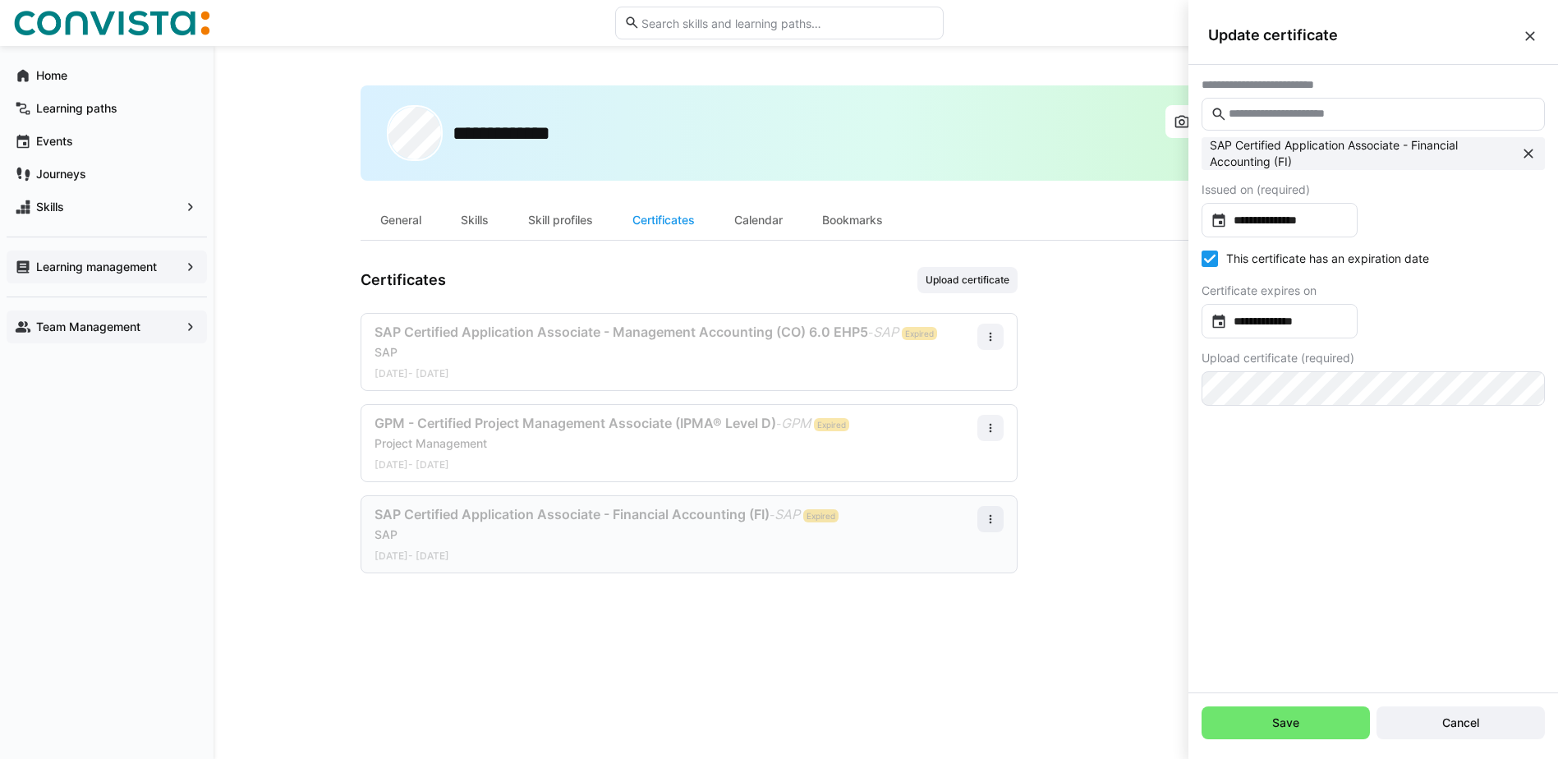
click at [1205, 269] on div "This certificate has an expiration date" at bounding box center [1373, 260] width 343 height 21
click at [1213, 258] on icon at bounding box center [1210, 258] width 16 height 16
